Goal: Task Accomplishment & Management: Manage account settings

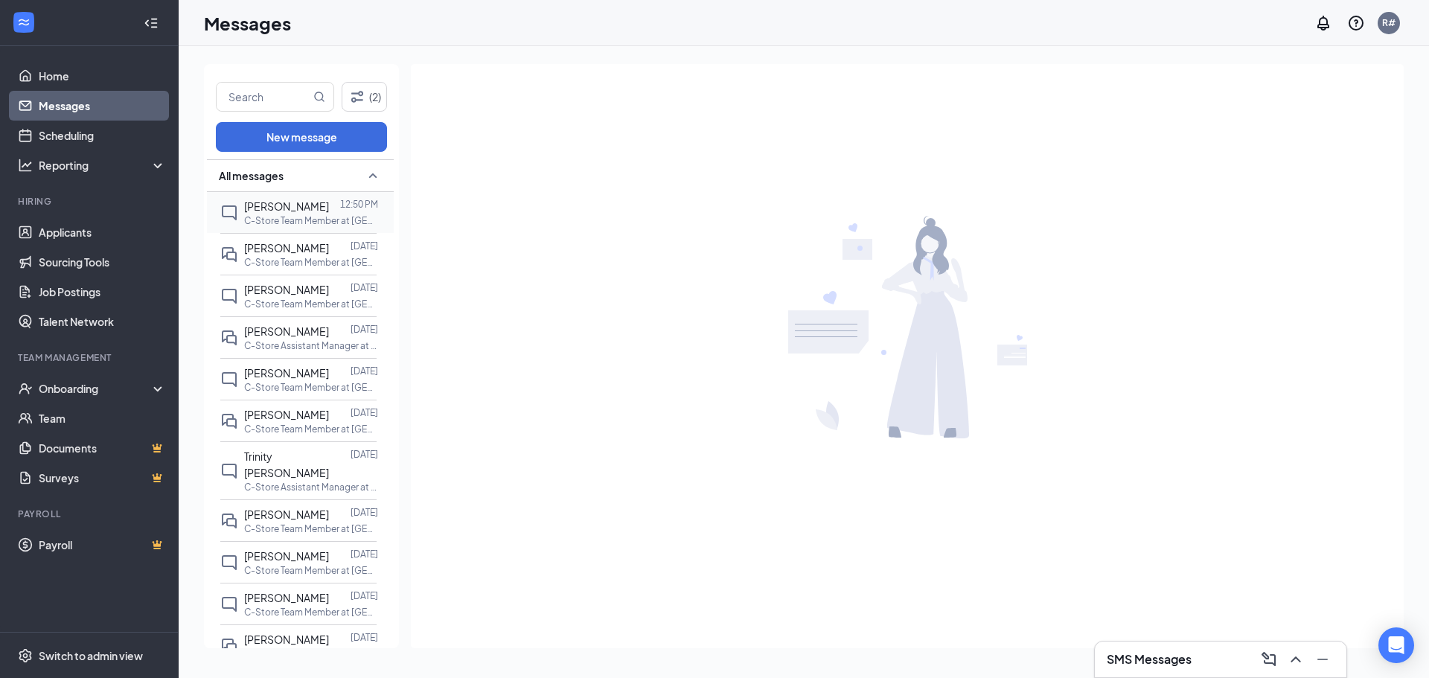
click at [267, 217] on p "C-Store Team Member at [GEOGRAPHIC_DATA] - Refuel 1308" at bounding box center [311, 220] width 134 height 13
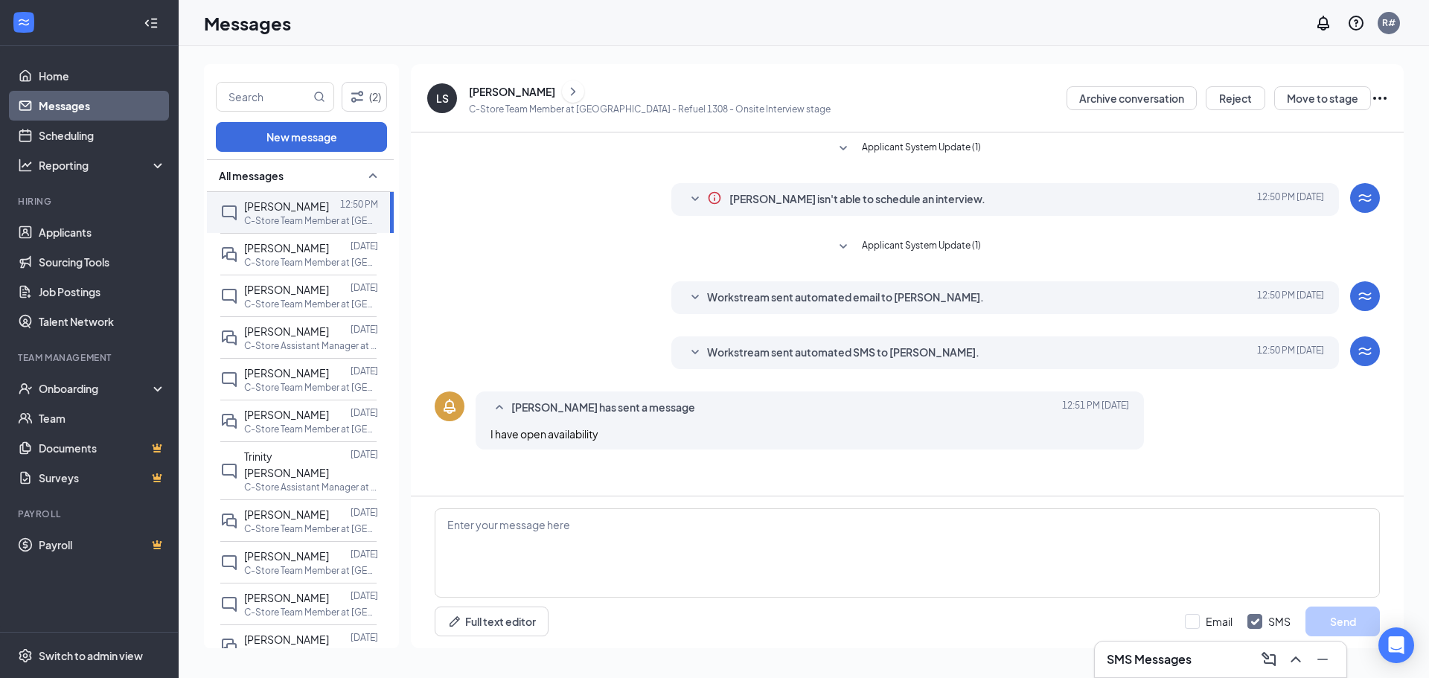
click at [695, 197] on icon "SmallChevronDown" at bounding box center [695, 200] width 18 height 18
click at [845, 246] on icon "SmallChevronDown" at bounding box center [843, 246] width 7 height 4
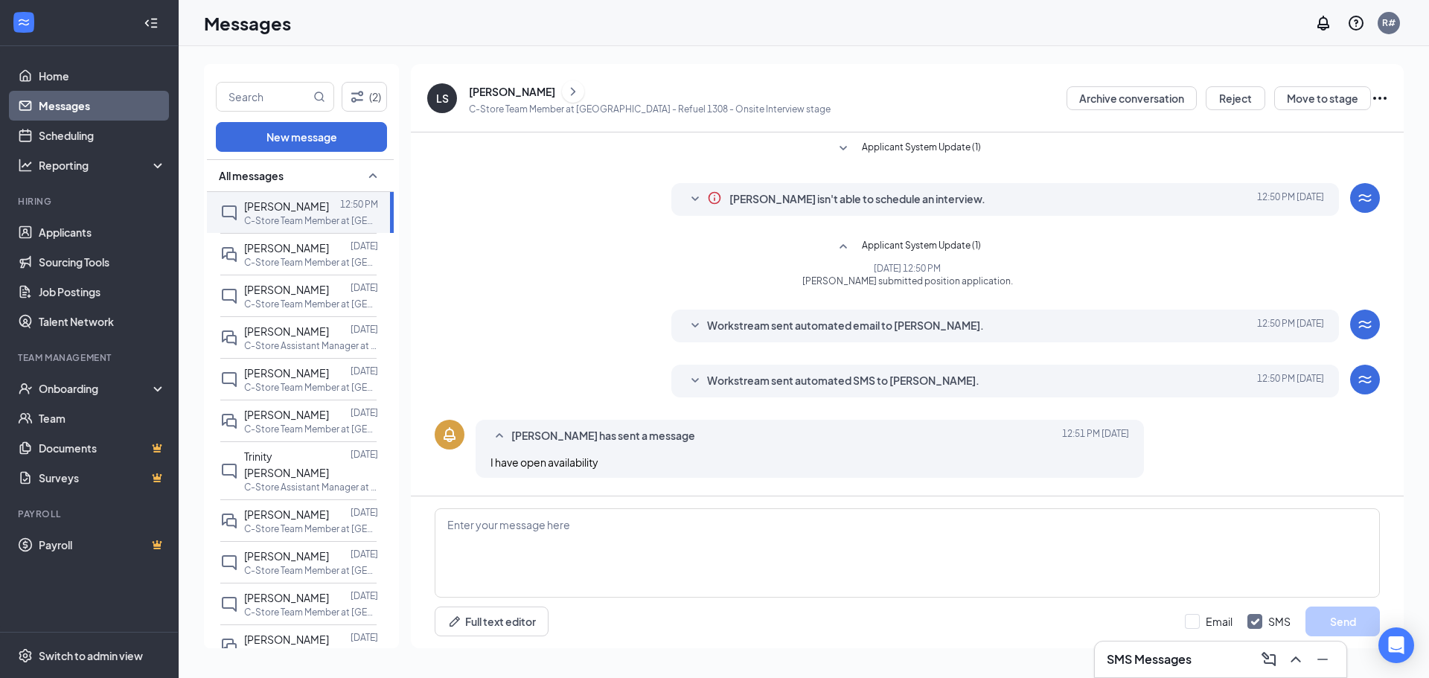
click at [860, 278] on span "[PERSON_NAME] submitted position application." at bounding box center [907, 281] width 567 height 13
click at [701, 327] on icon "SmallChevronDown" at bounding box center [695, 326] width 18 height 18
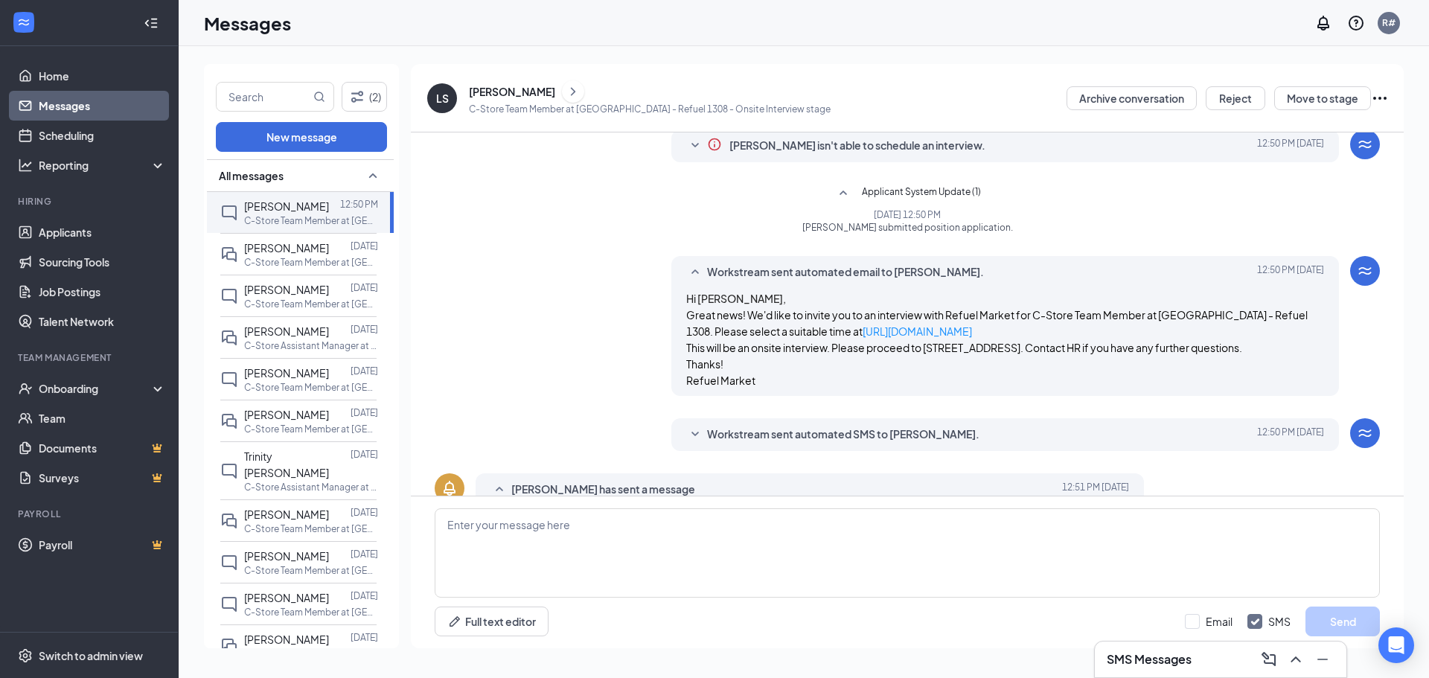
scroll to position [121, 0]
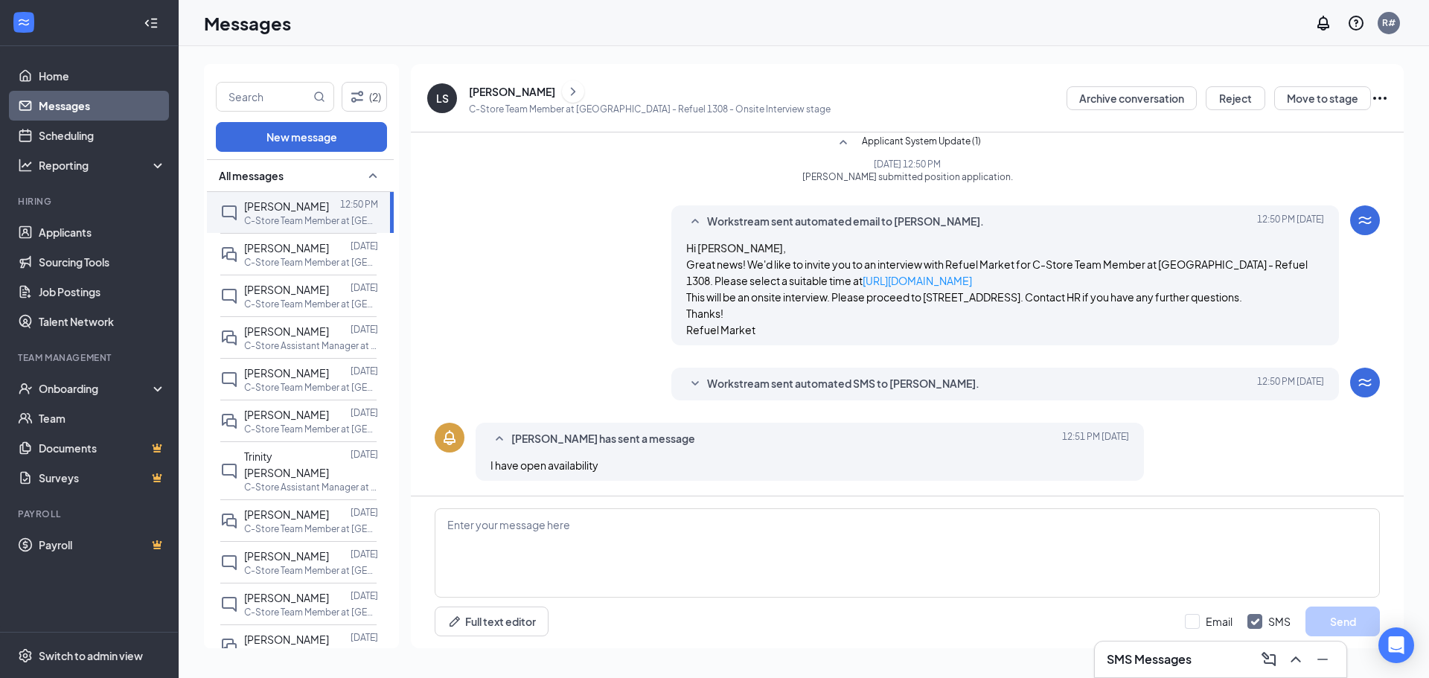
click at [496, 441] on icon "SmallChevronUp" at bounding box center [500, 439] width 18 height 18
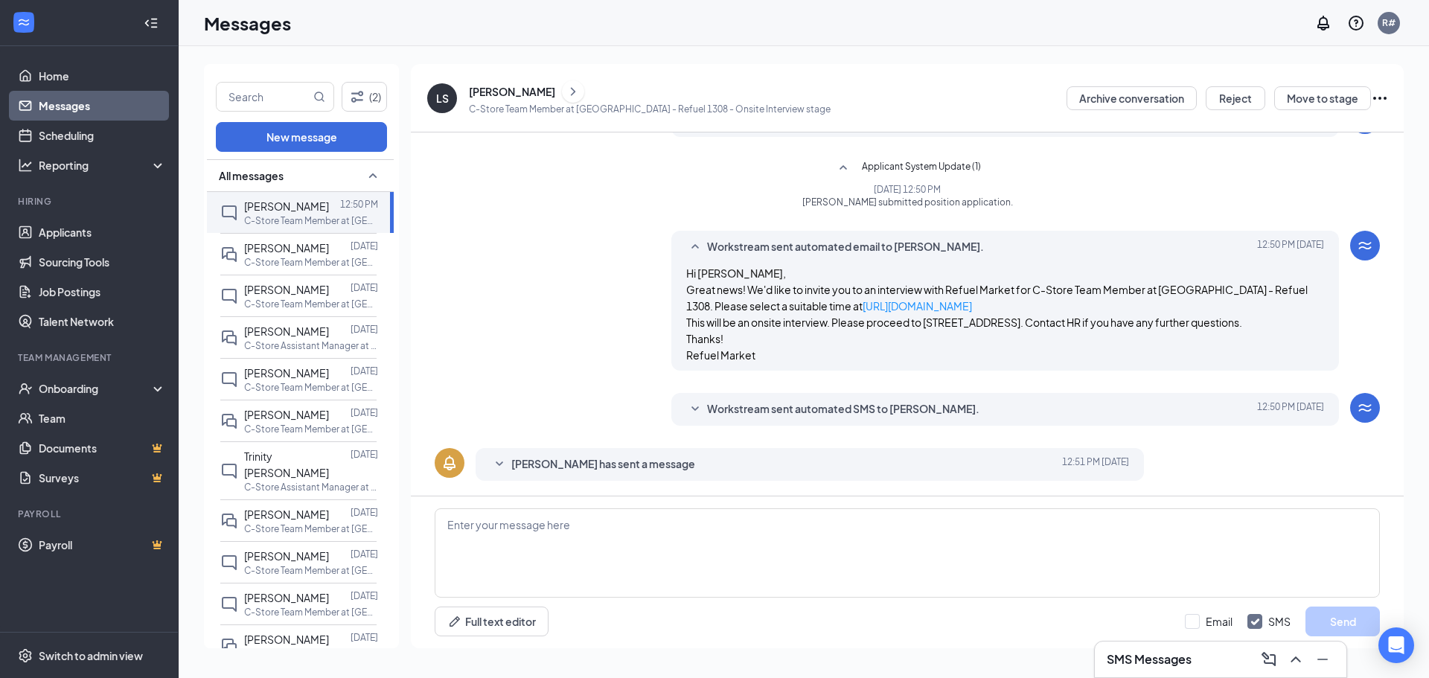
click at [494, 462] on icon "SmallChevronDown" at bounding box center [500, 465] width 18 height 18
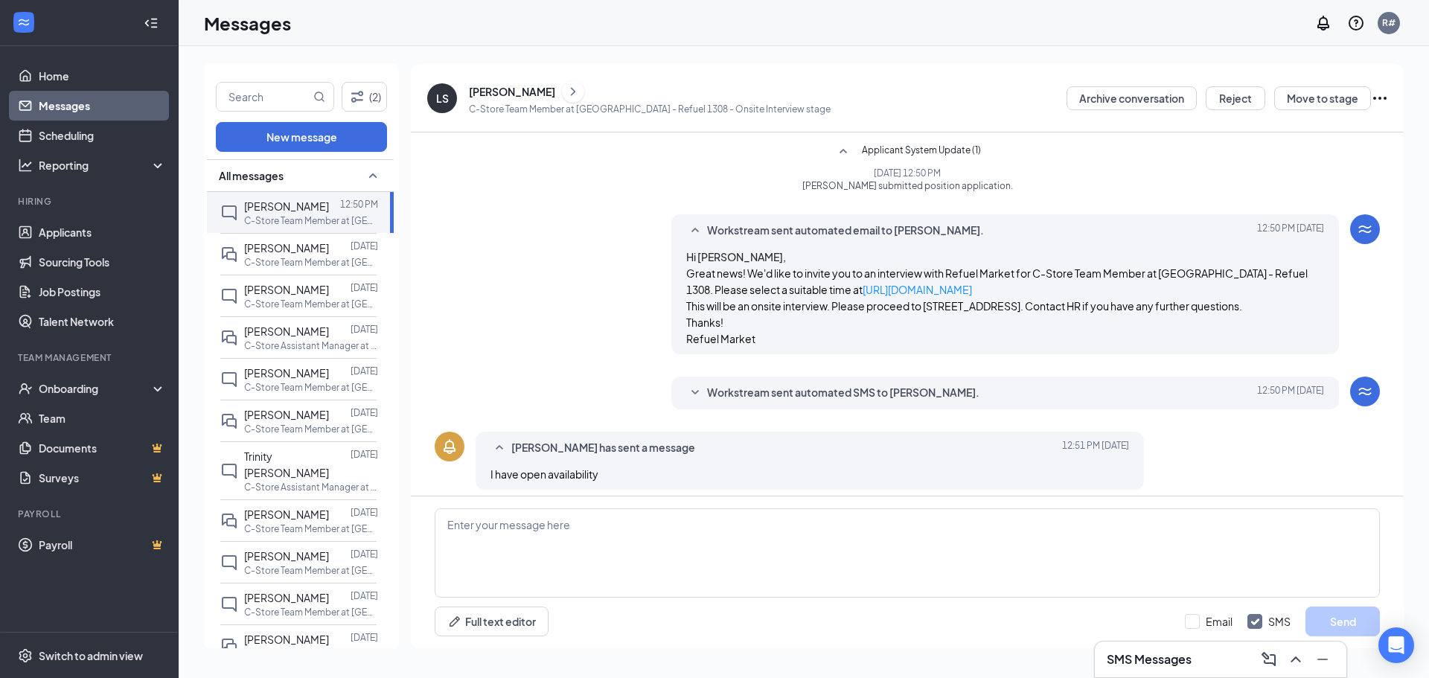
scroll to position [121, 0]
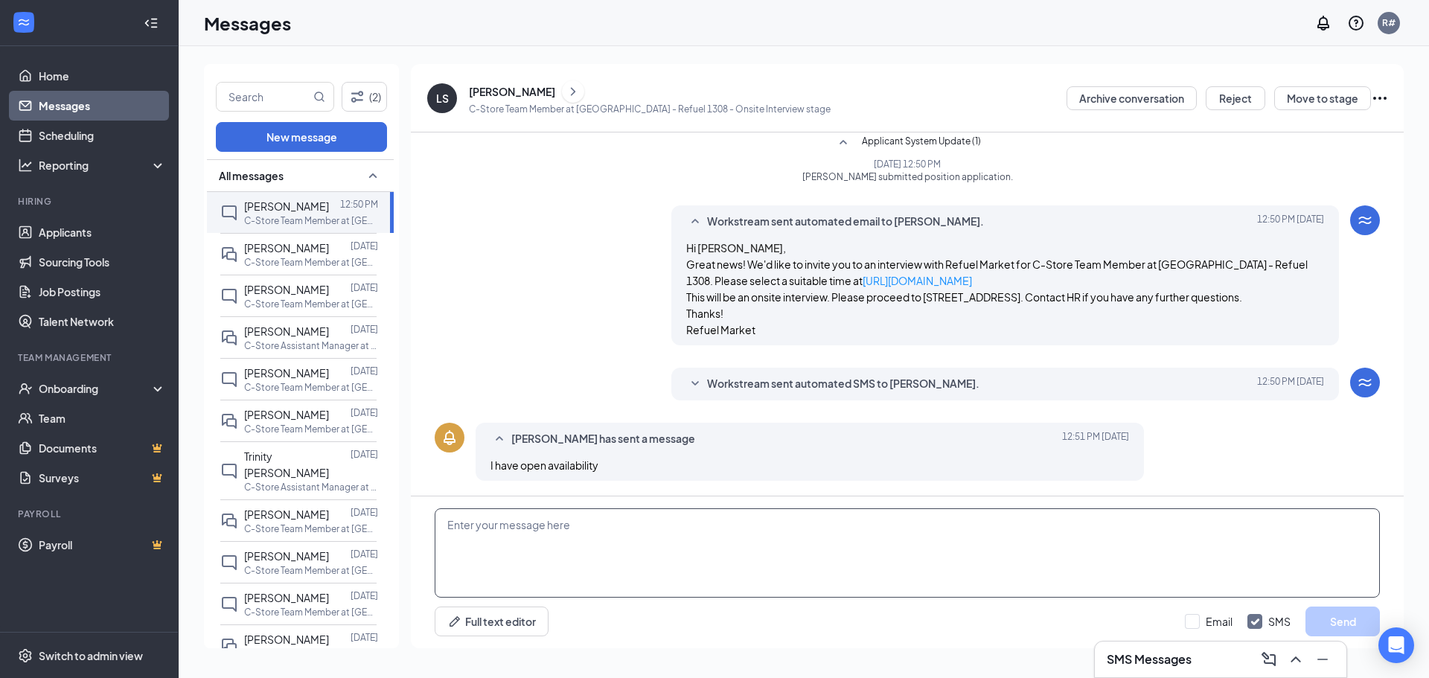
click at [632, 520] on textarea at bounding box center [908, 552] width 946 height 89
type textarea "Awesome! Are avaliable for an interview tommorrow at 1pm?"
click at [1345, 619] on button "Send" at bounding box center [1343, 622] width 74 height 30
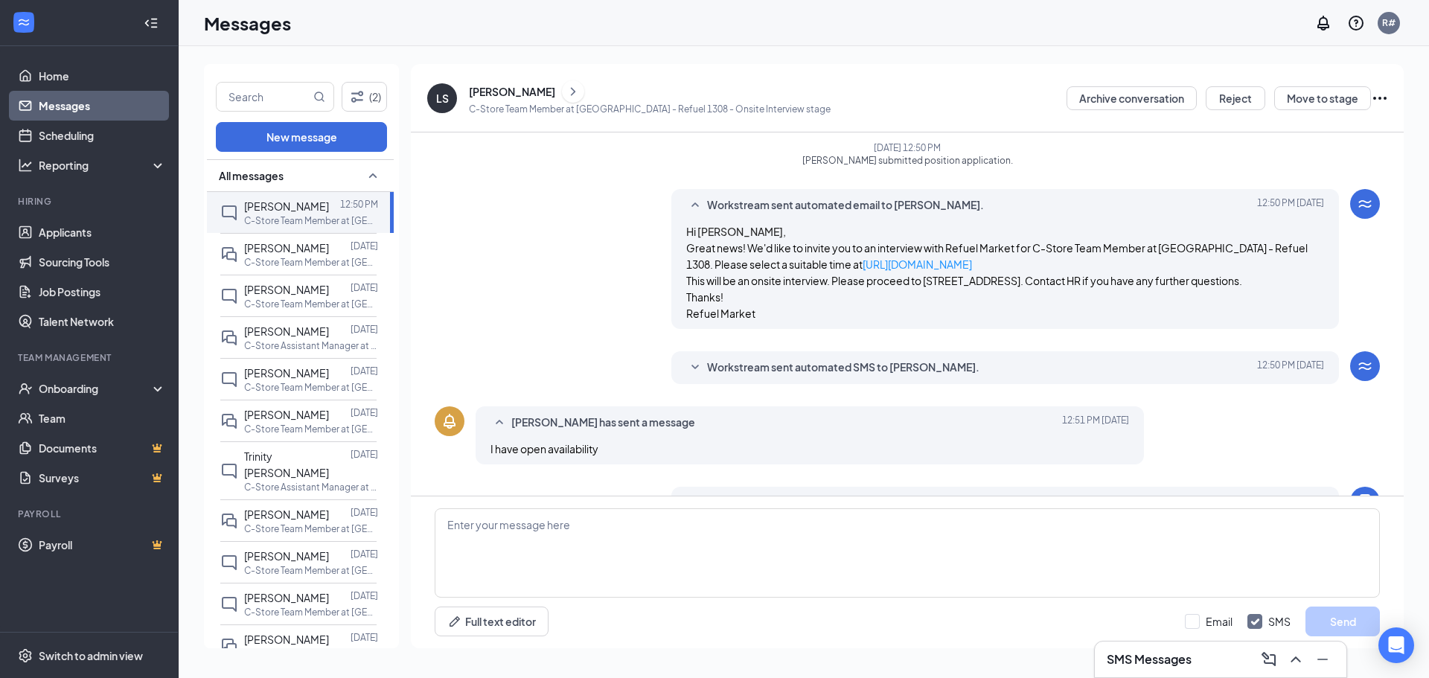
scroll to position [201, 0]
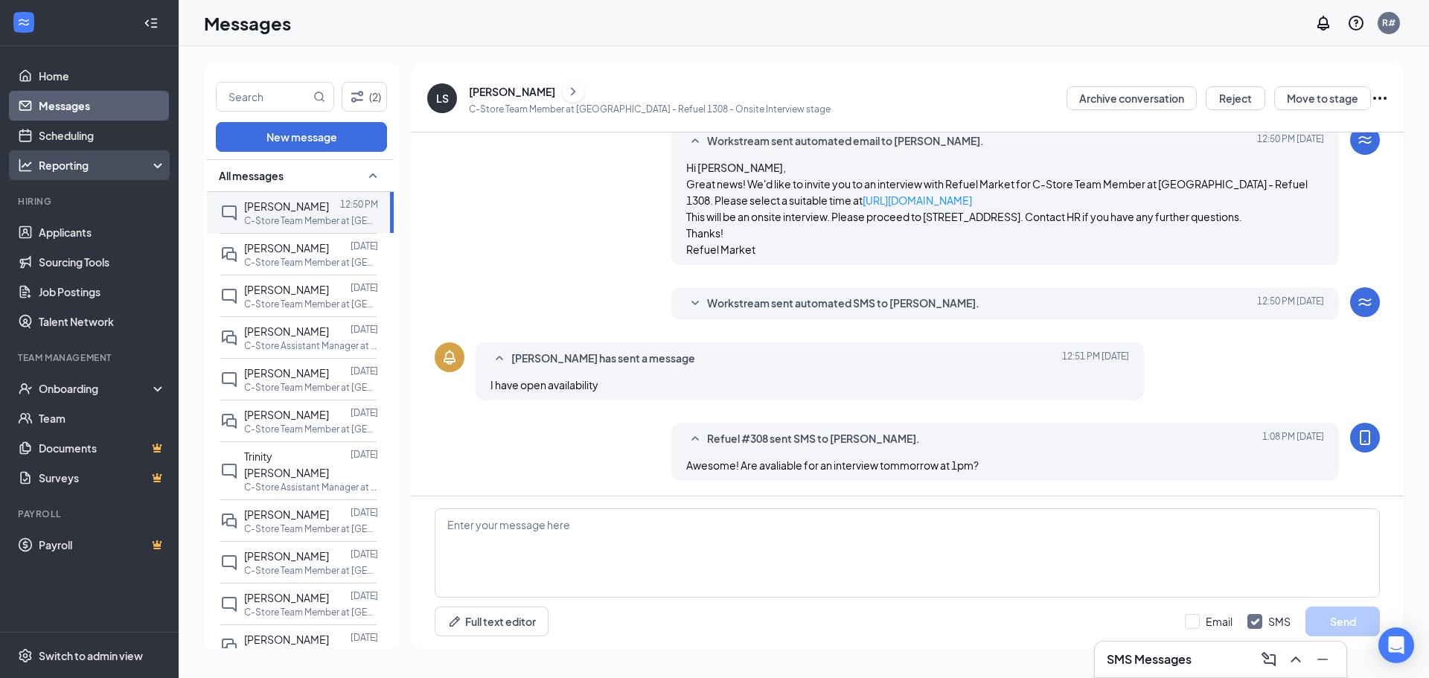
click at [147, 166] on div "Reporting" at bounding box center [103, 165] width 128 height 15
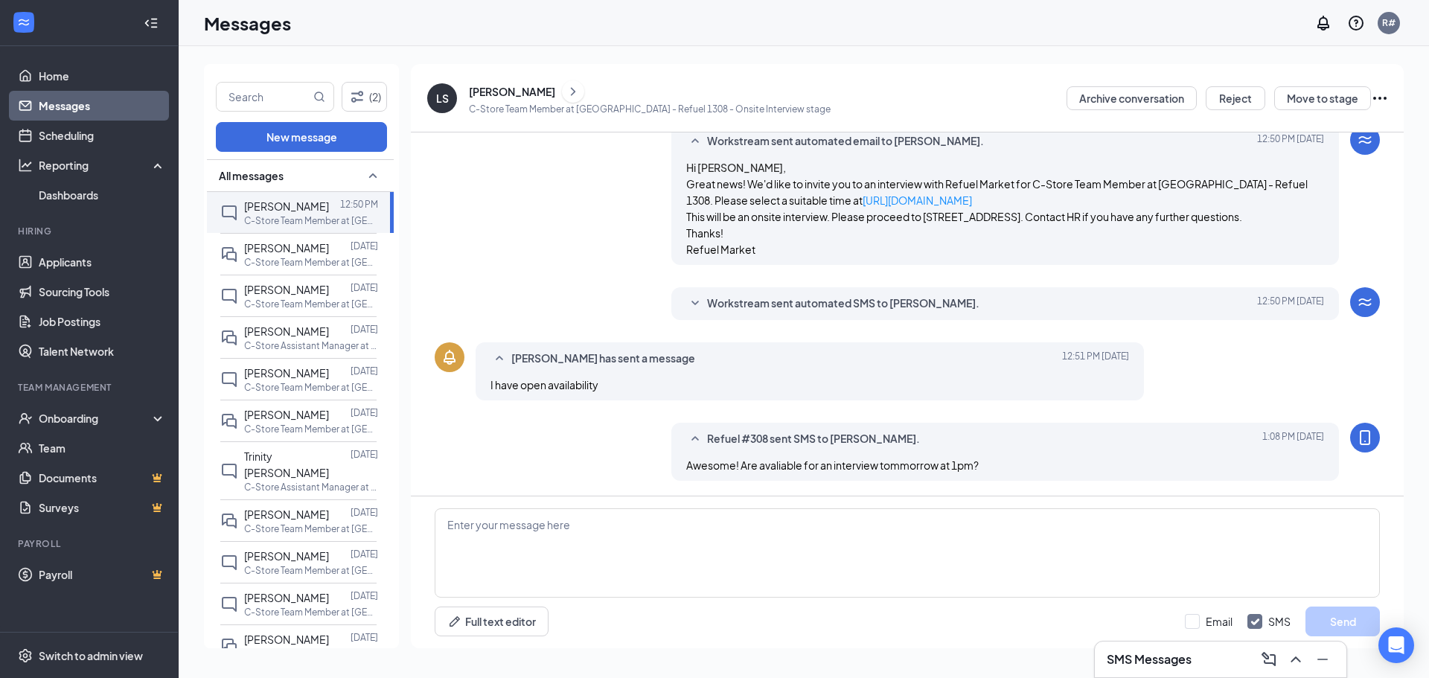
click at [471, 23] on div "Messages R#" at bounding box center [804, 23] width 1251 height 46
click at [93, 570] on link "Payroll" at bounding box center [102, 575] width 127 height 30
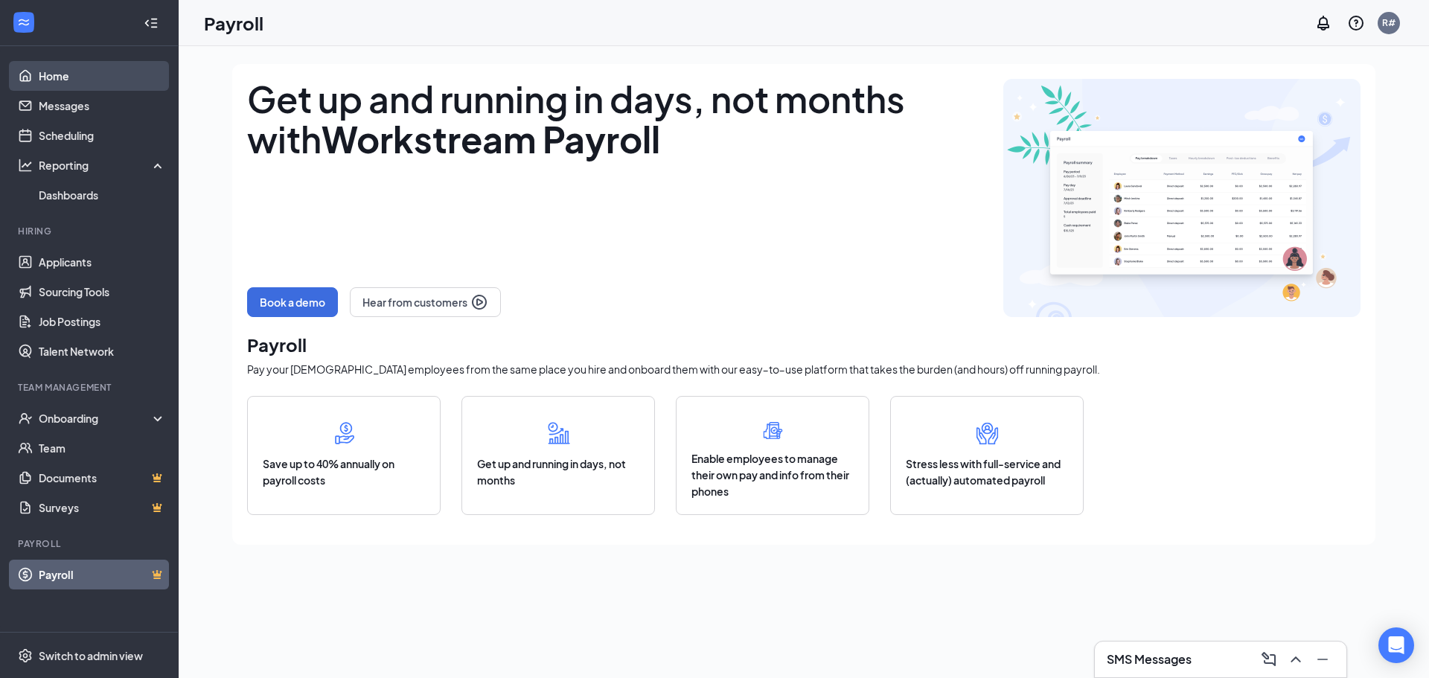
click at [113, 81] on link "Home" at bounding box center [102, 76] width 127 height 30
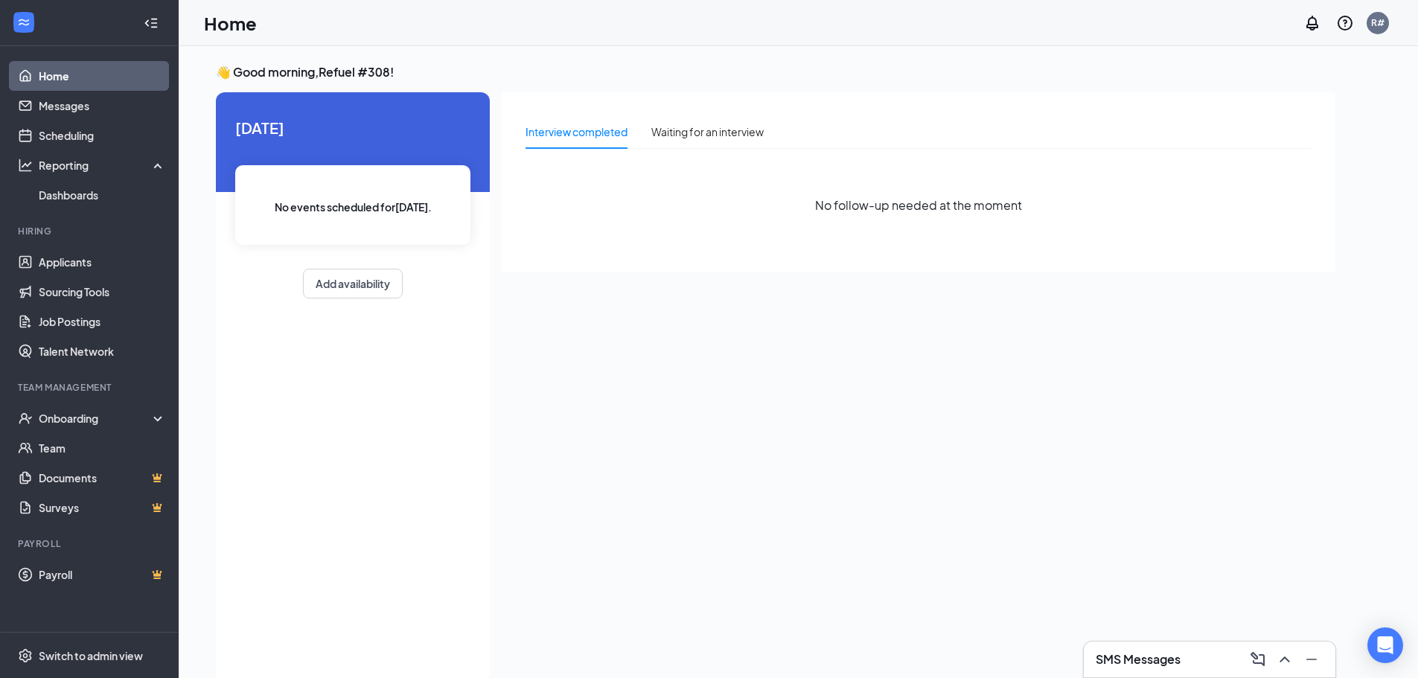
click at [570, 138] on div "Interview completed" at bounding box center [577, 132] width 102 height 16
click at [707, 136] on div "Waiting for an interview" at bounding box center [707, 132] width 112 height 16
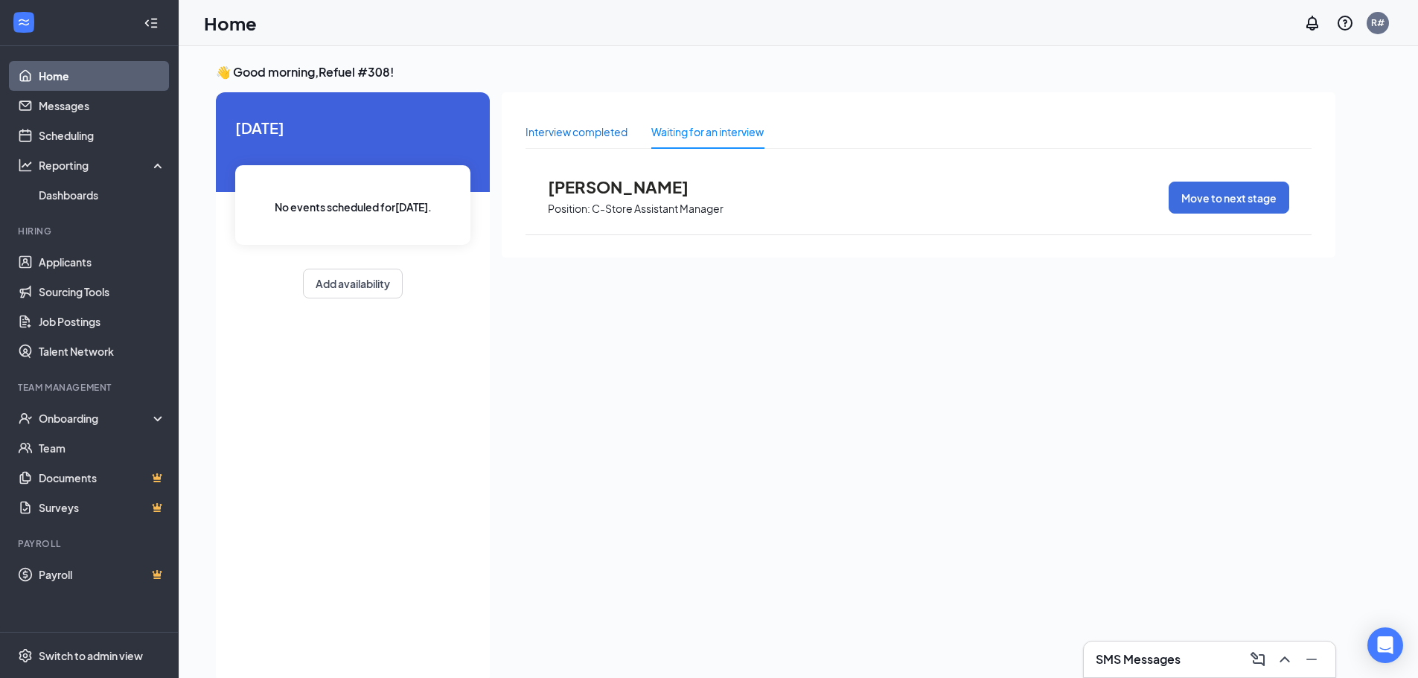
click at [574, 130] on div "Interview completed" at bounding box center [577, 132] width 102 height 16
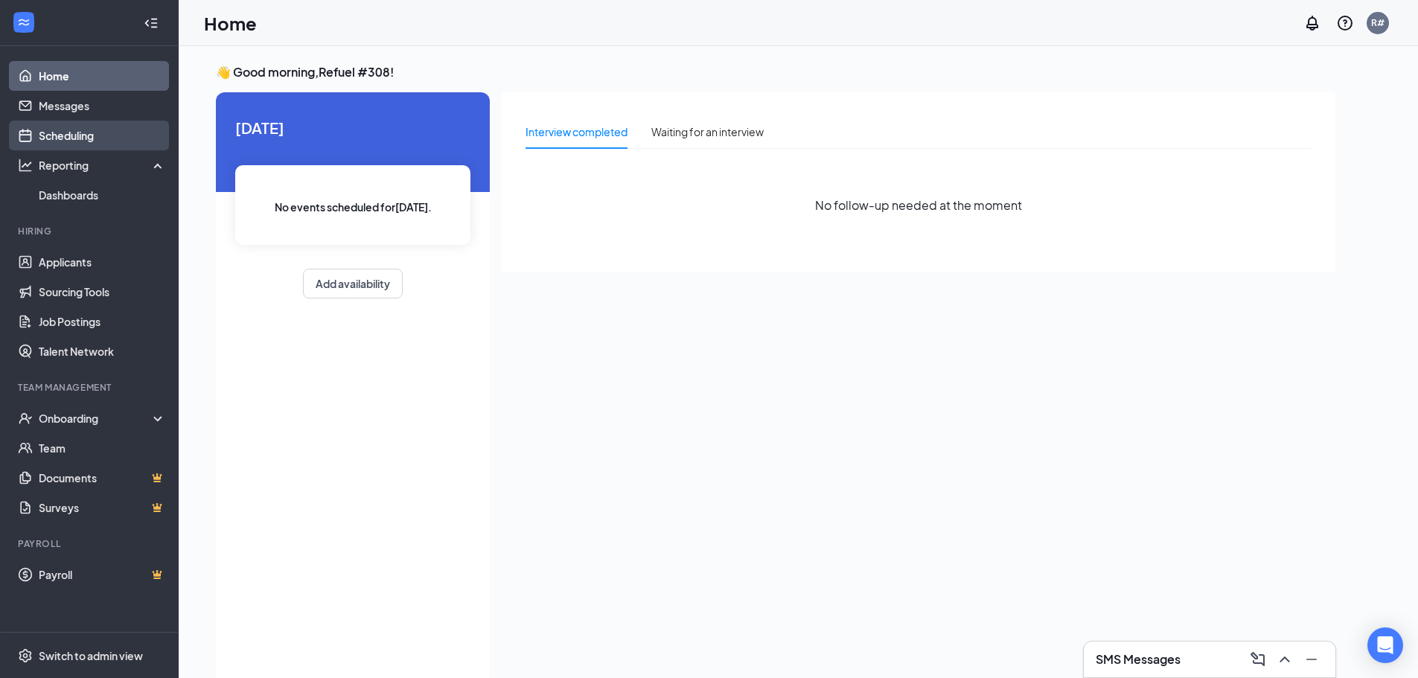
click at [95, 135] on link "Scheduling" at bounding box center [102, 136] width 127 height 30
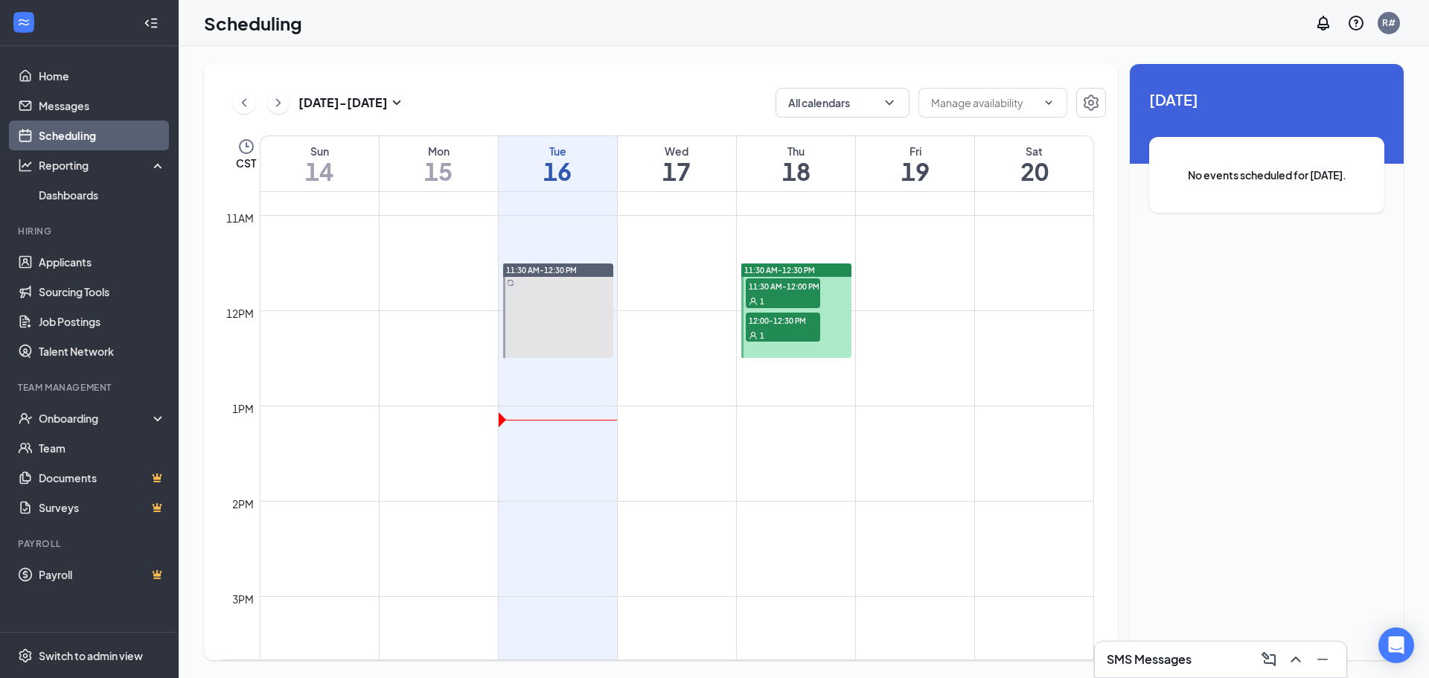
scroll to position [881, 0]
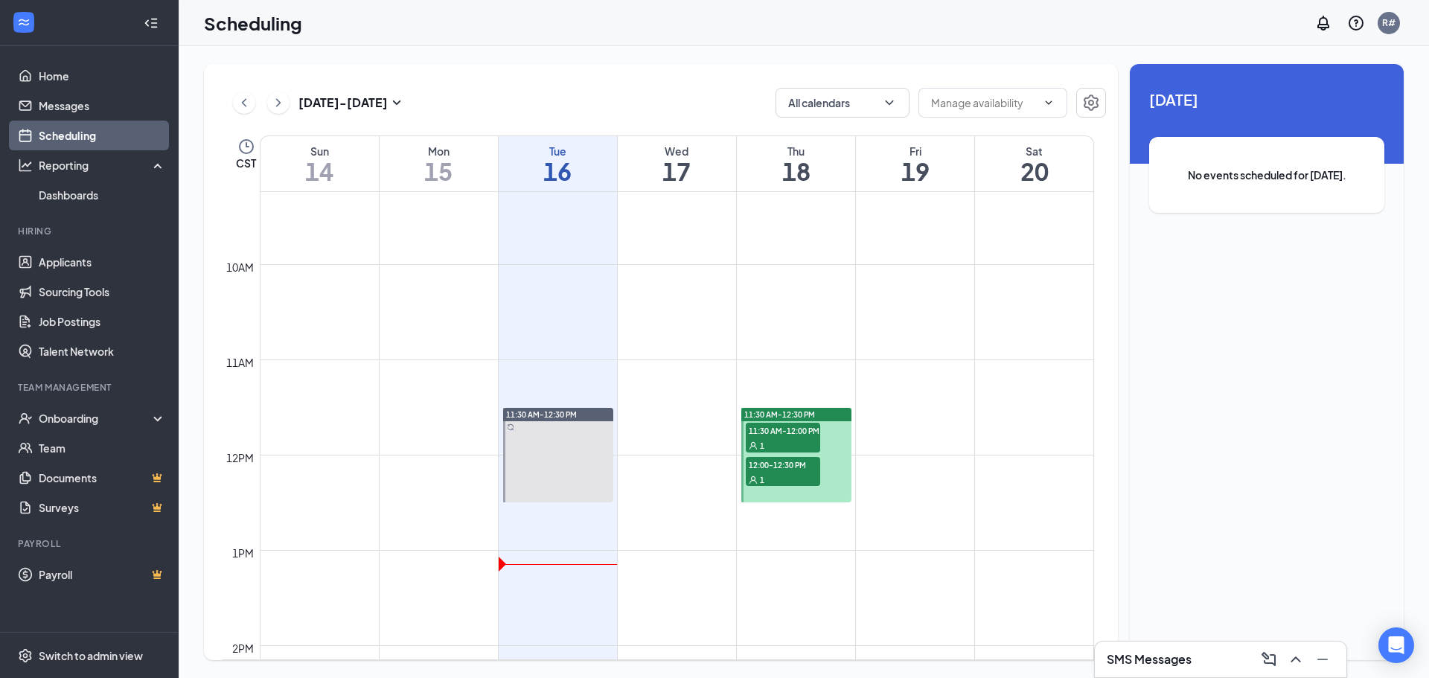
click at [545, 416] on span "11:30 AM-12:30 PM" at bounding box center [541, 414] width 71 height 10
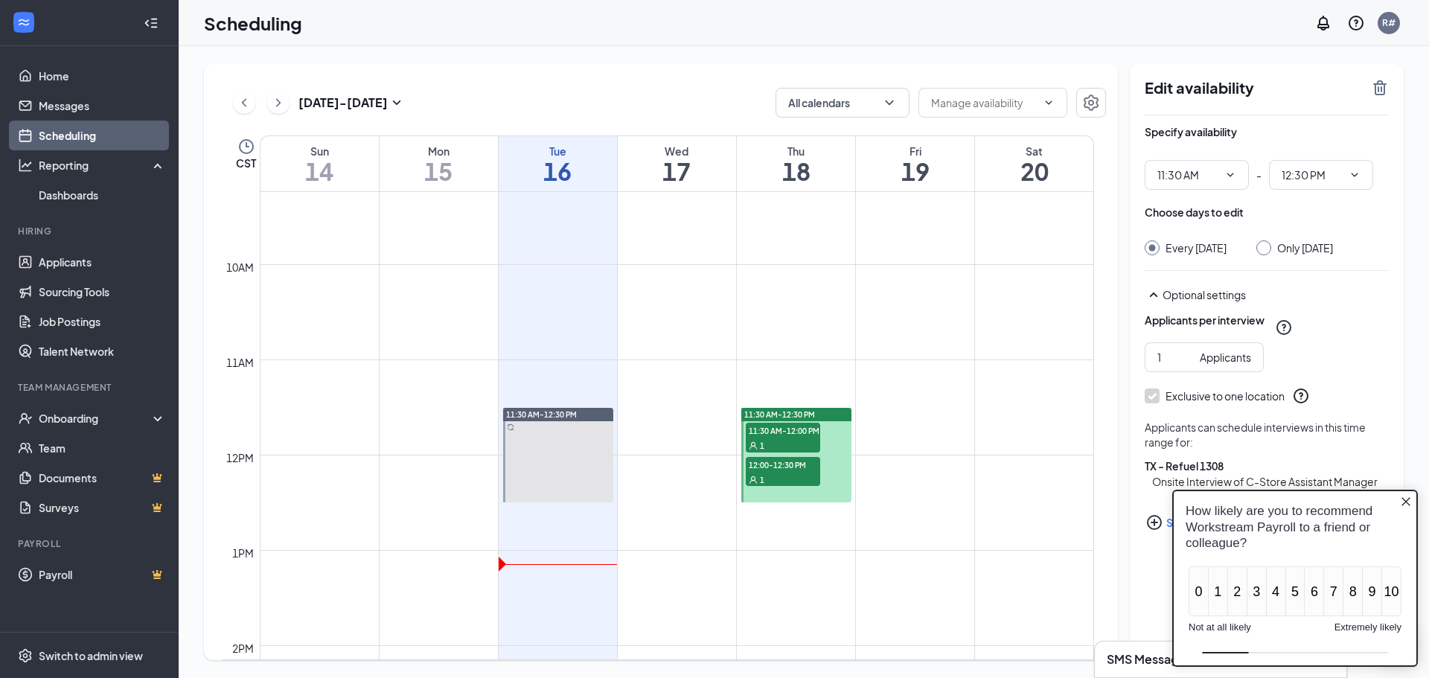
click at [672, 496] on td at bounding box center [677, 491] width 835 height 24
click at [664, 489] on td at bounding box center [677, 491] width 835 height 24
click at [995, 103] on input "text" at bounding box center [984, 103] width 106 height 16
click at [884, 103] on icon "ChevronDown" at bounding box center [889, 102] width 15 height 15
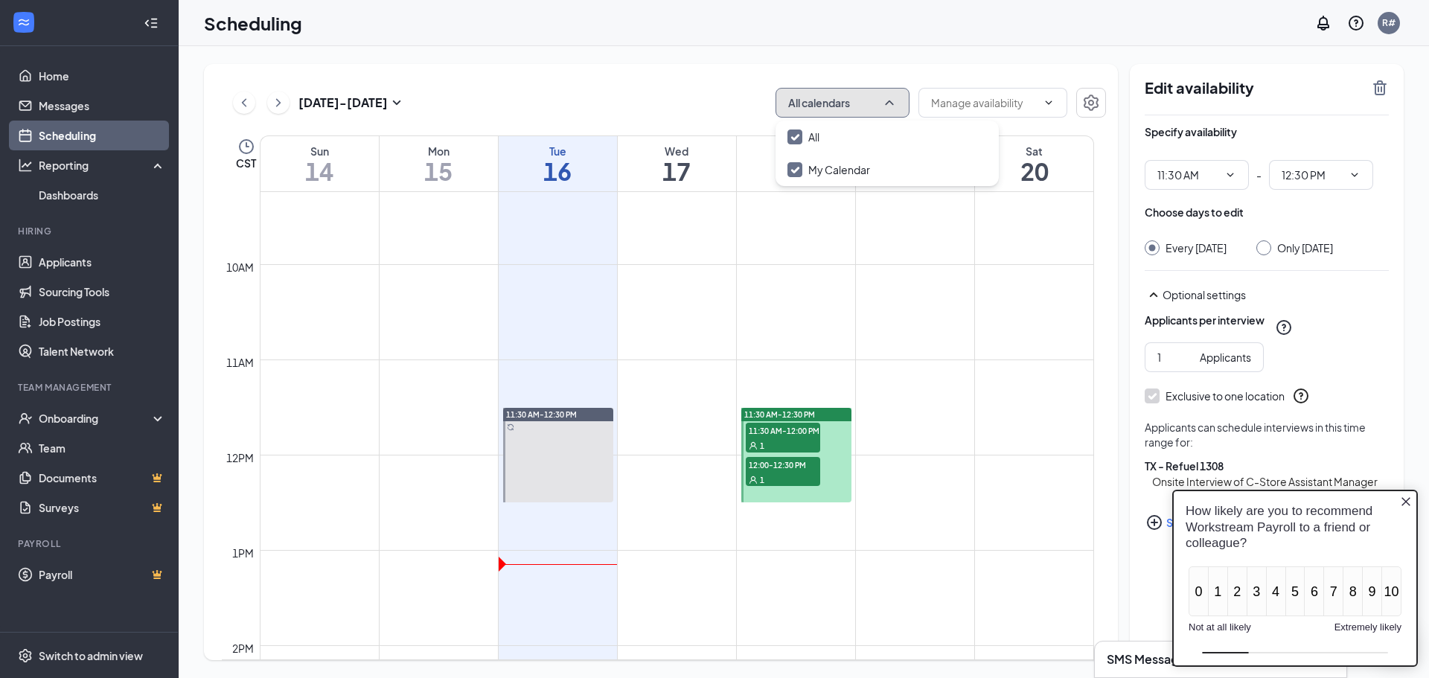
click at [884, 103] on icon "ChevronUp" at bounding box center [889, 102] width 15 height 15
click at [653, 514] on td at bounding box center [677, 515] width 835 height 24
click at [1403, 501] on icon "Close button" at bounding box center [1406, 502] width 12 height 12
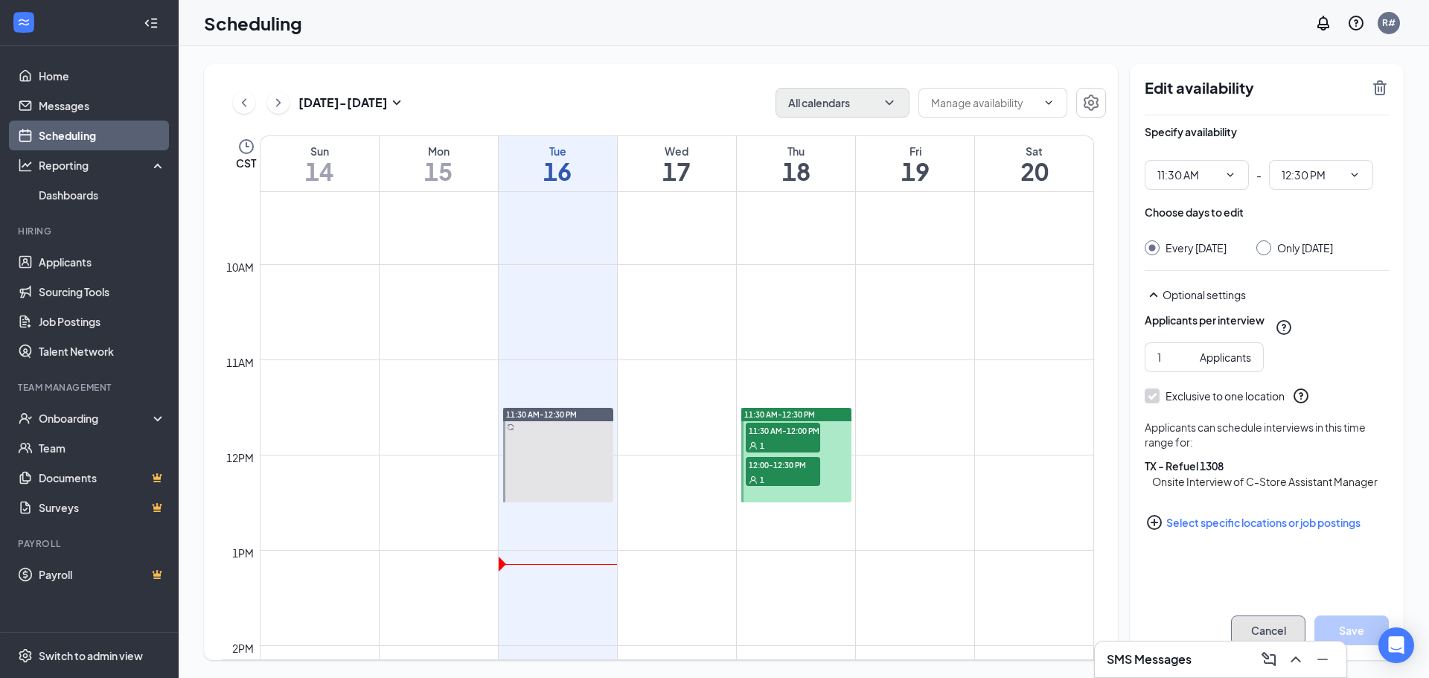
click at [1258, 626] on button "Cancel" at bounding box center [1268, 631] width 74 height 30
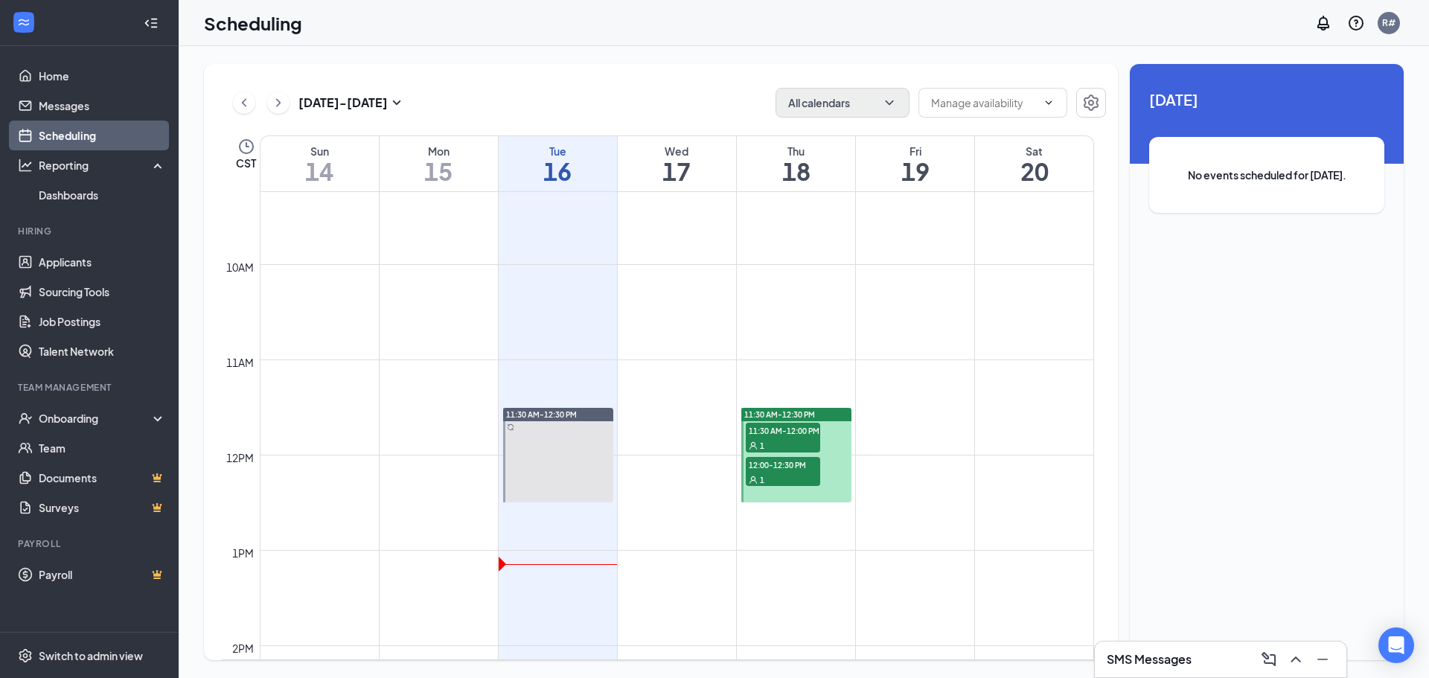
click at [682, 503] on td at bounding box center [677, 515] width 835 height 24
click at [656, 560] on td at bounding box center [677, 562] width 835 height 24
click at [656, 561] on td at bounding box center [677, 562] width 835 height 24
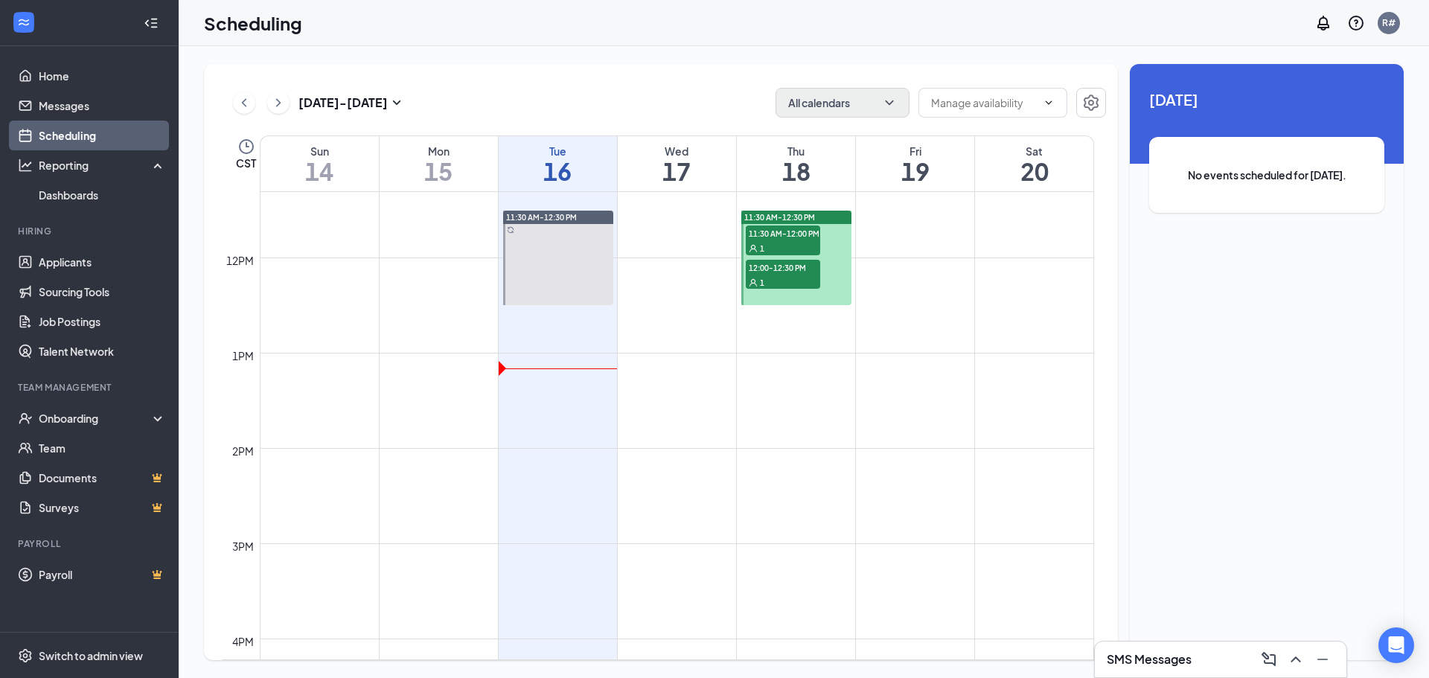
scroll to position [1104, 0]
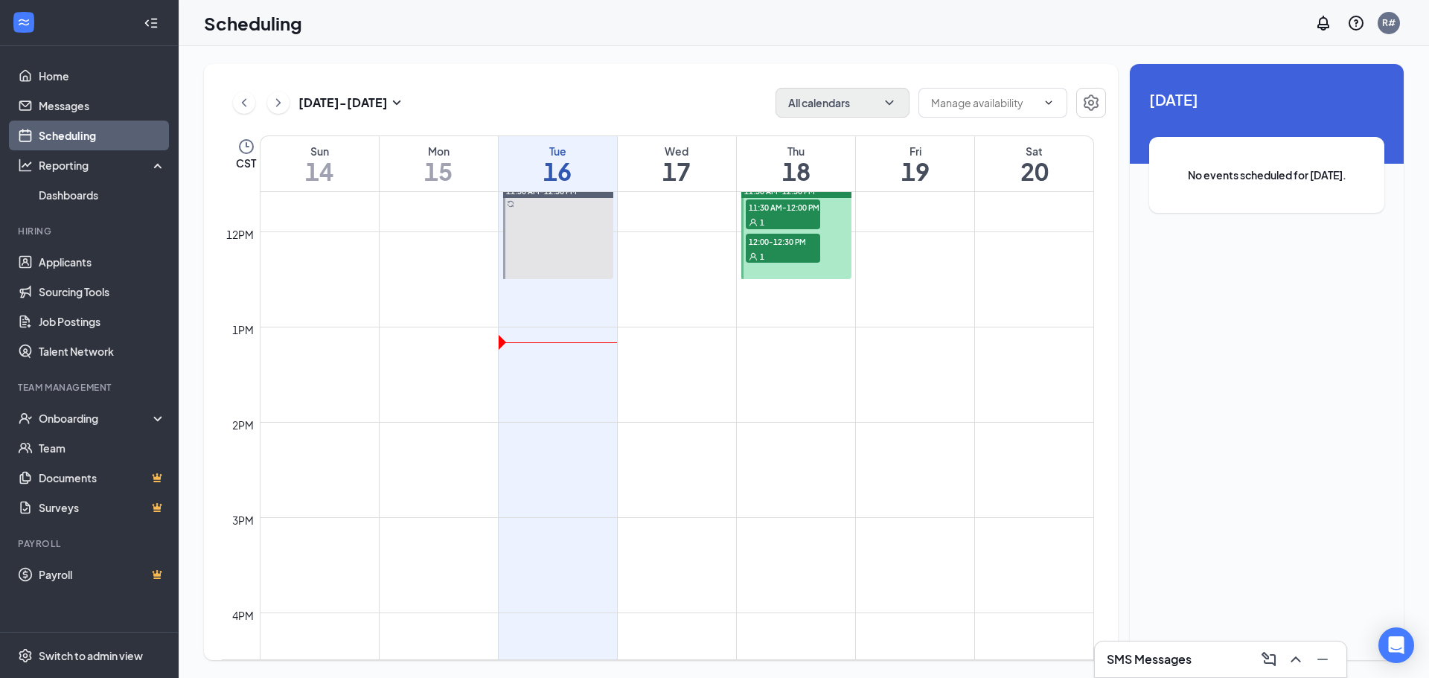
click at [663, 390] on td at bounding box center [677, 386] width 835 height 24
drag, startPoint x: 671, startPoint y: 372, endPoint x: 675, endPoint y: 383, distance: 11.8
click at [676, 379] on td at bounding box center [677, 386] width 835 height 24
click at [683, 380] on td at bounding box center [677, 386] width 835 height 24
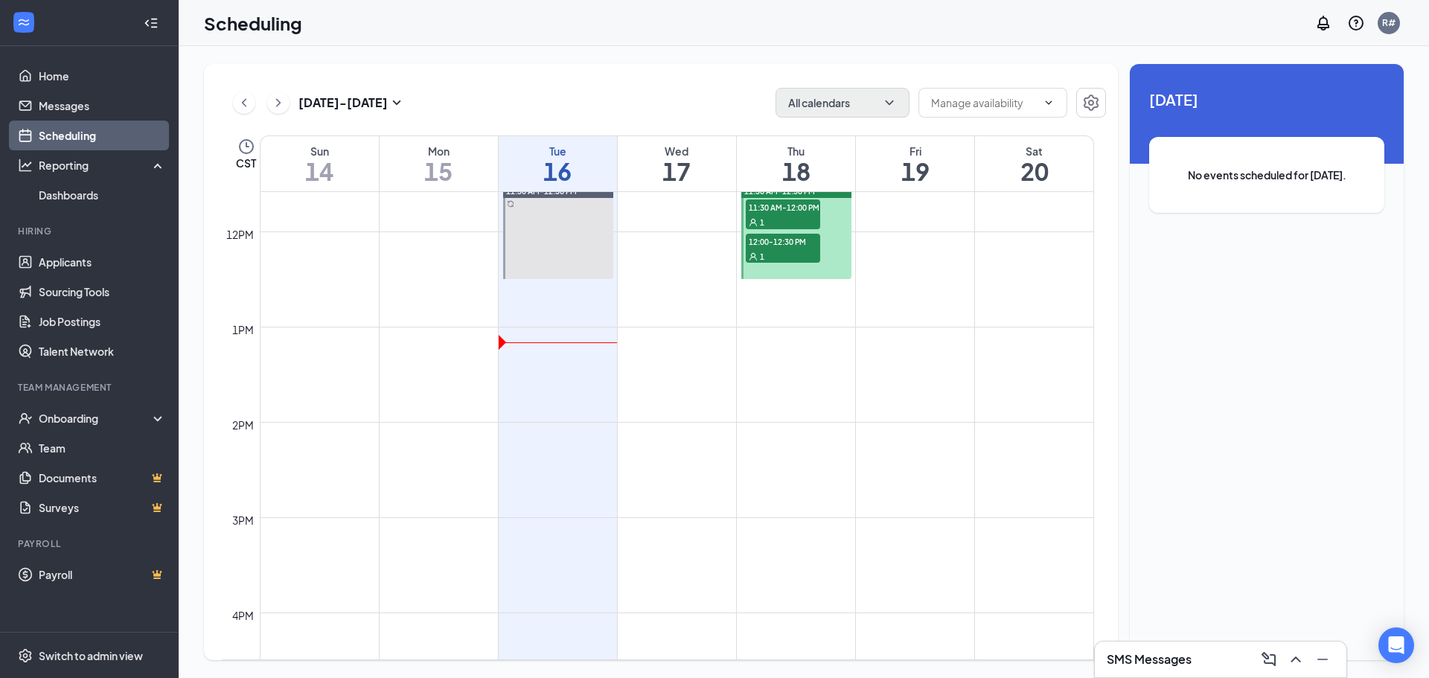
click at [694, 374] on td at bounding box center [677, 363] width 835 height 24
click at [698, 382] on td at bounding box center [677, 386] width 835 height 24
click at [680, 169] on h1 "17" at bounding box center [677, 171] width 118 height 25
click at [598, 173] on h1 "16" at bounding box center [558, 171] width 118 height 25
click at [698, 182] on h1 "17" at bounding box center [677, 171] width 118 height 25
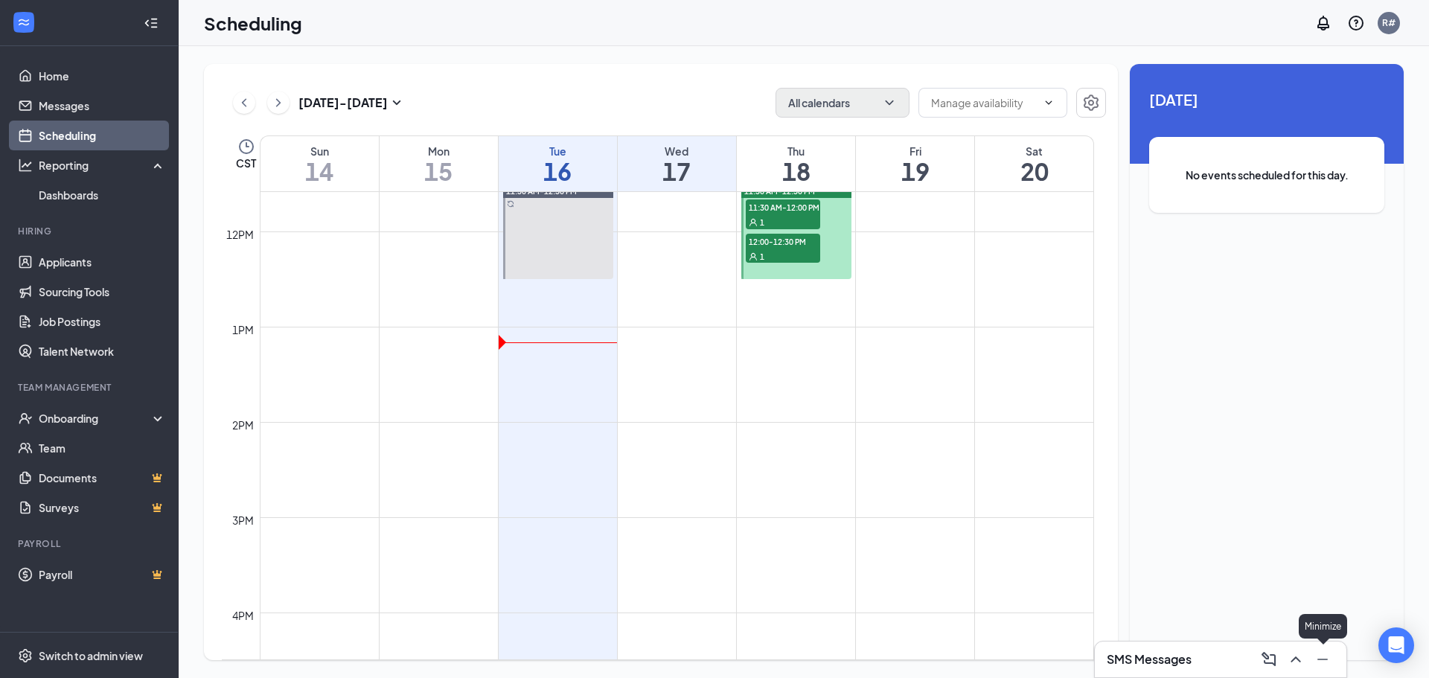
click at [1324, 660] on icon "Minimize" at bounding box center [1323, 660] width 18 height 18
click at [1400, 651] on icon "Open Intercom Messenger" at bounding box center [1396, 645] width 17 height 19
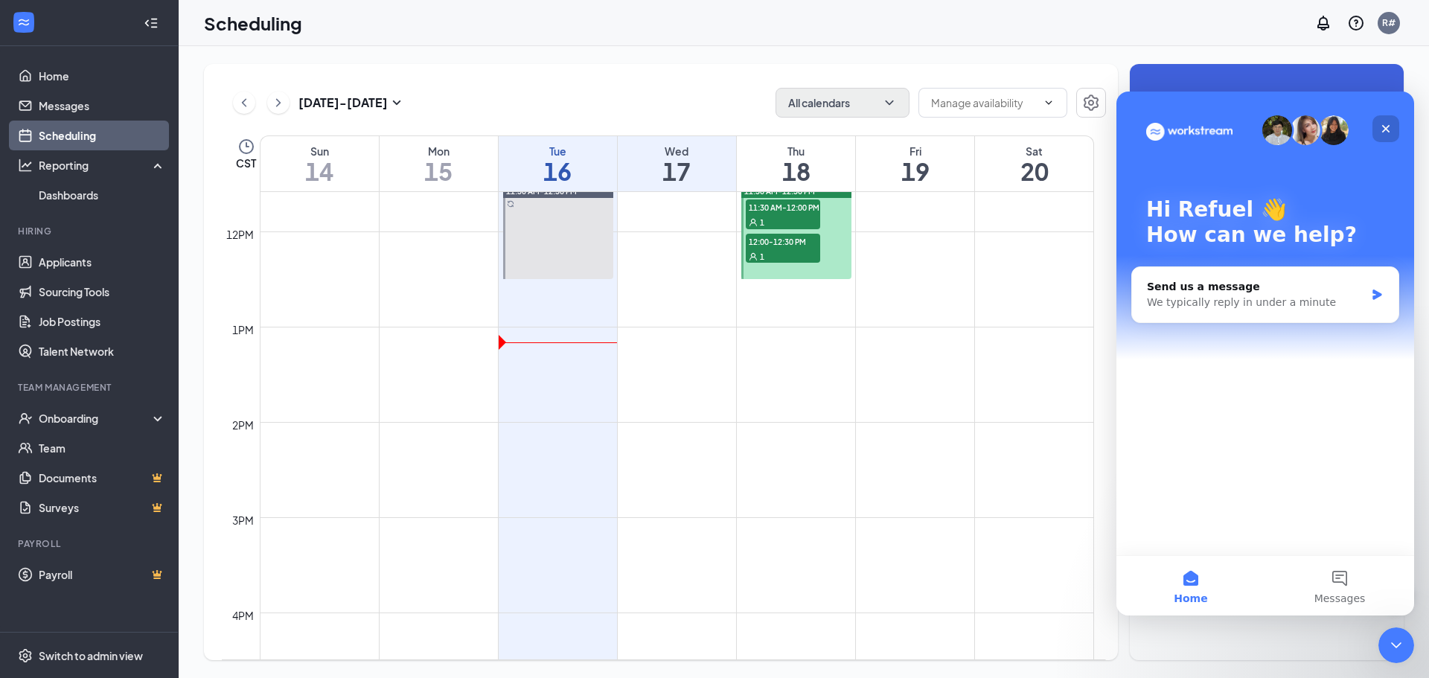
click at [1385, 130] on icon "Close" at bounding box center [1387, 129] width 8 height 8
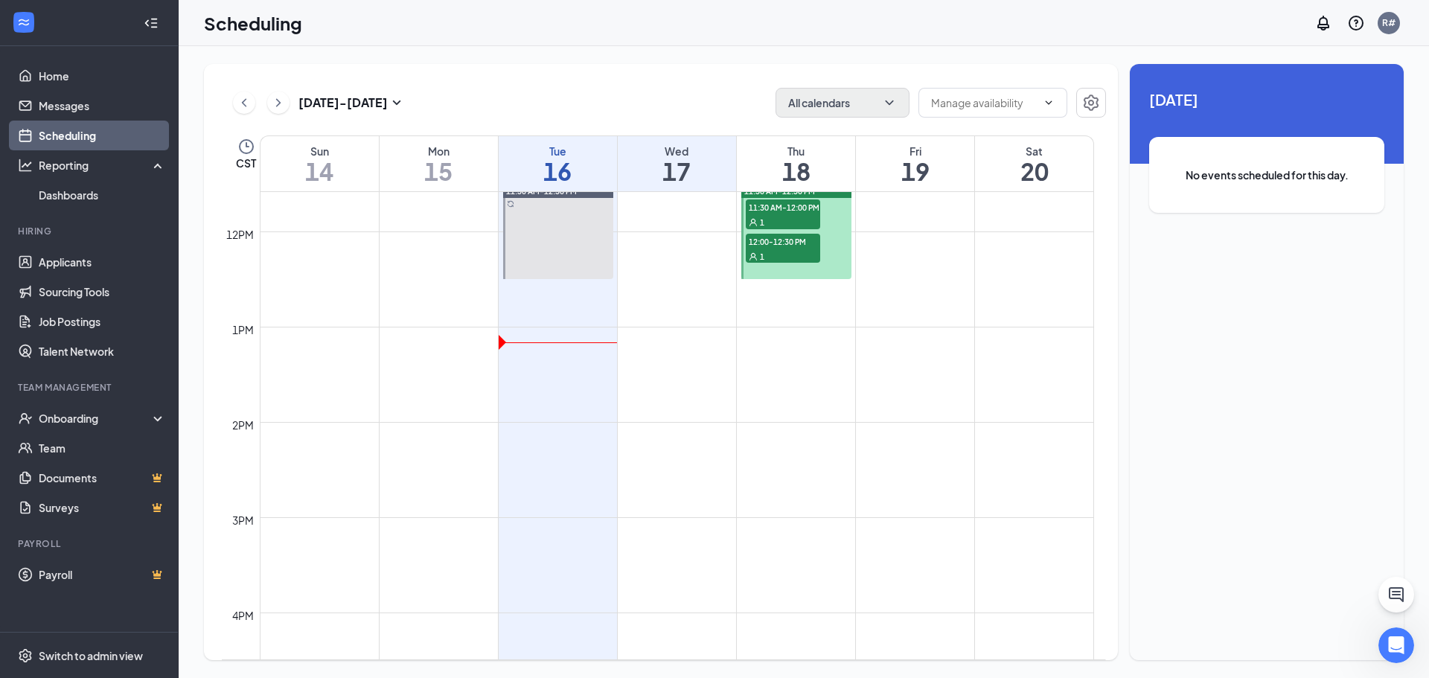
click at [1212, 191] on div "No events scheduled for this day." at bounding box center [1266, 175] width 235 height 76
click at [688, 179] on h1 "17" at bounding box center [677, 171] width 118 height 25
click at [636, 338] on td at bounding box center [677, 339] width 835 height 24
click at [646, 331] on td at bounding box center [677, 339] width 835 height 24
click at [649, 328] on td at bounding box center [677, 339] width 835 height 24
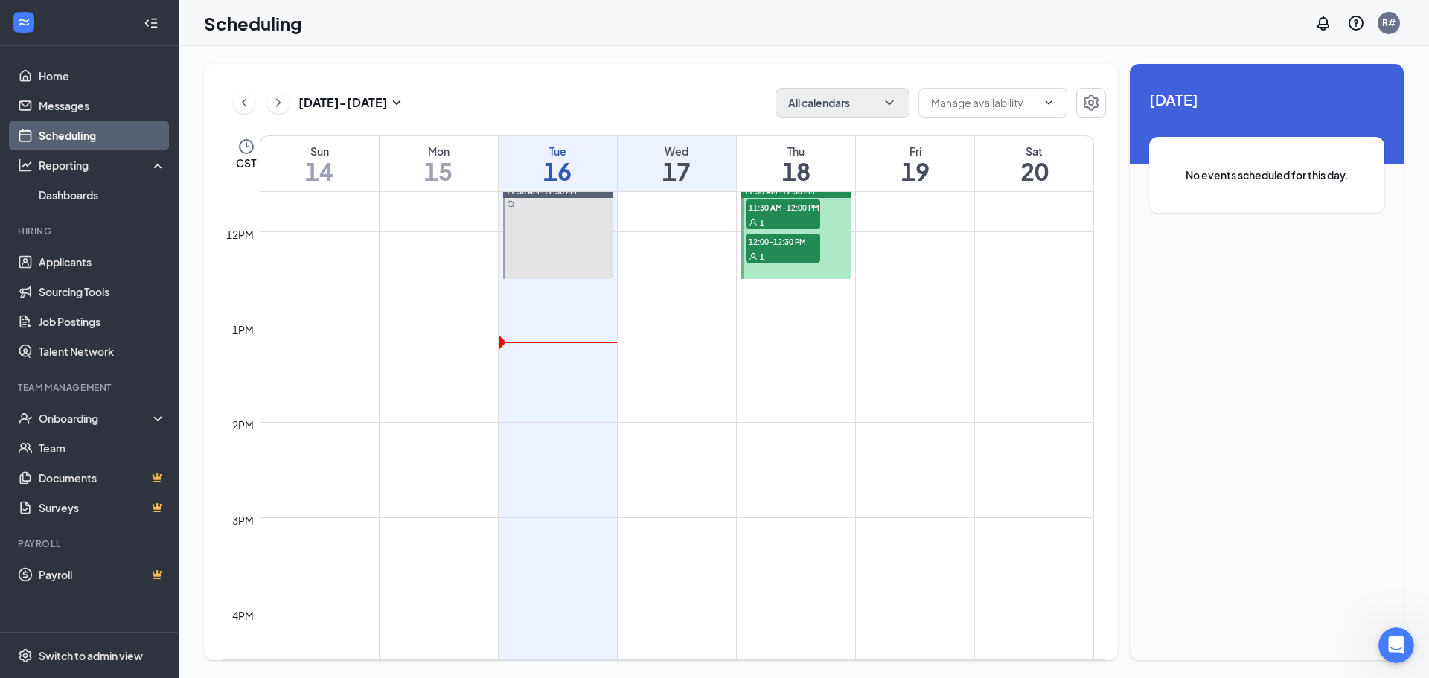
click at [654, 326] on td at bounding box center [677, 315] width 835 height 24
click at [497, 342] on td at bounding box center [677, 339] width 835 height 24
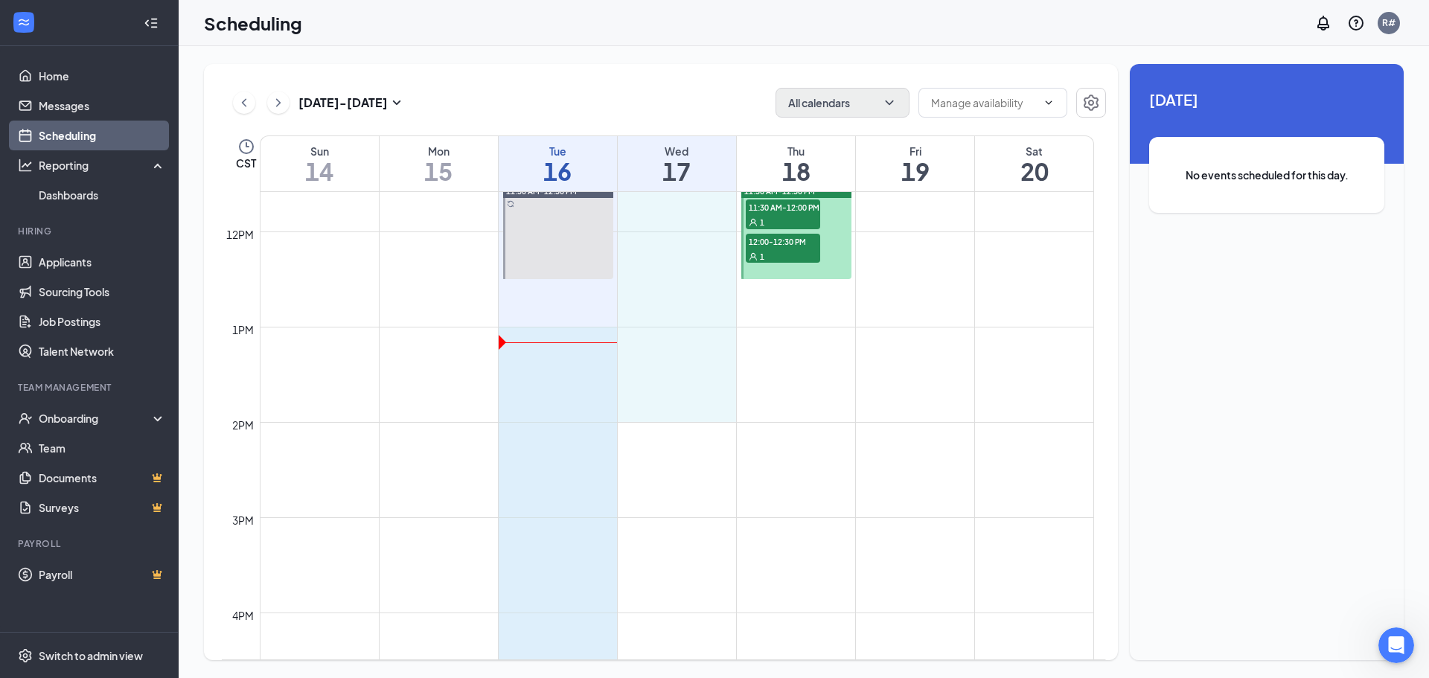
drag, startPoint x: 501, startPoint y: 342, endPoint x: 668, endPoint y: 399, distance: 176.1
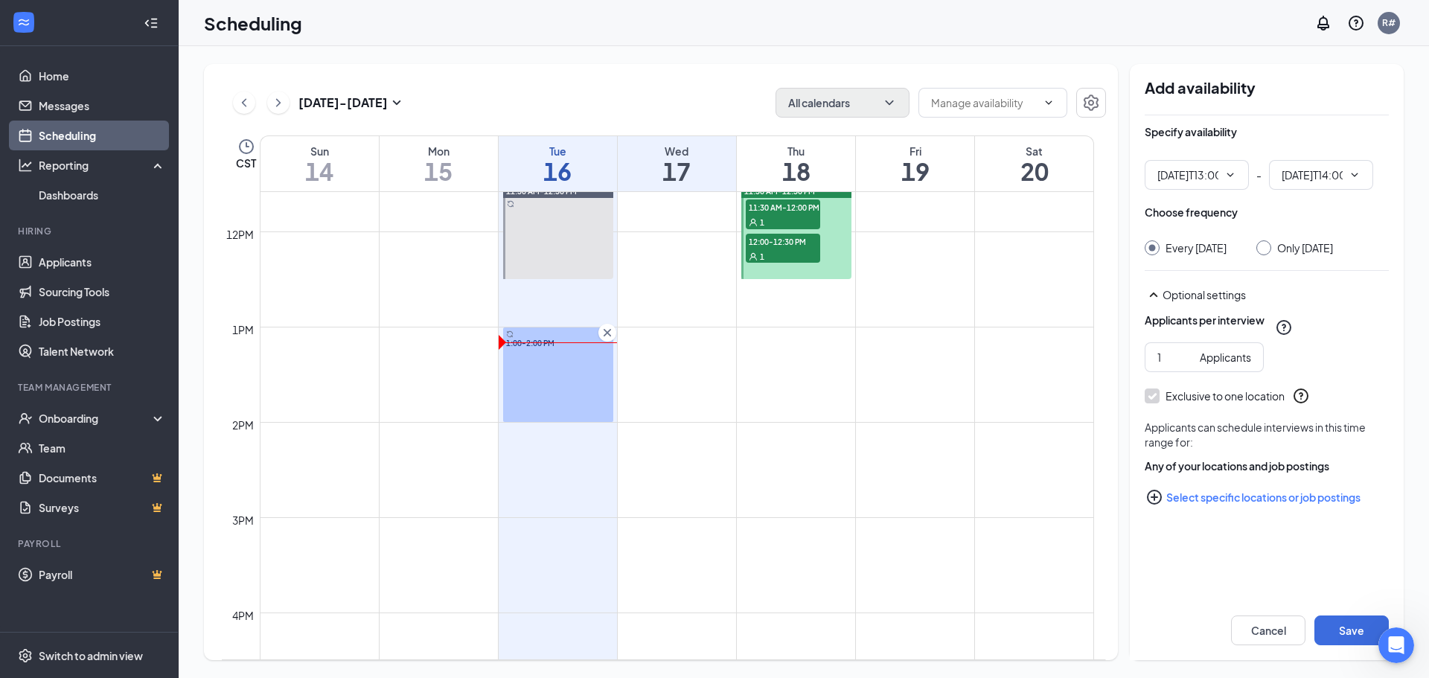
type input "01:00 PM"
type input "02:00 PM"
click at [668, 346] on td at bounding box center [677, 339] width 835 height 24
drag, startPoint x: 502, startPoint y: 342, endPoint x: 680, endPoint y: 356, distance: 179.2
click at [680, 356] on div "12am 1am 2am 3am 4am 5am 6am 7am 8am 9am 10am 11am 12pm 1pm 2pm 3pm 4pm 5pm 6pm…" at bounding box center [658, 231] width 873 height 2287
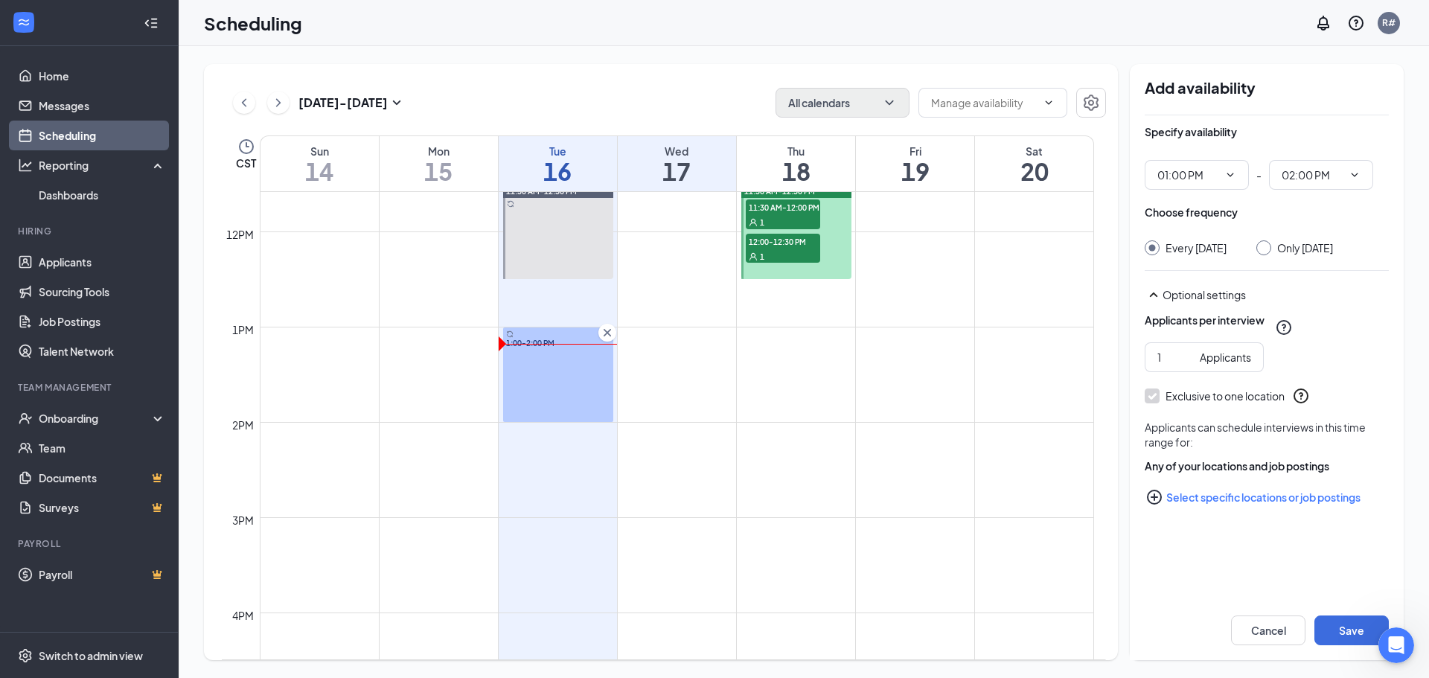
click at [605, 332] on icon "Cross" at bounding box center [607, 332] width 15 height 15
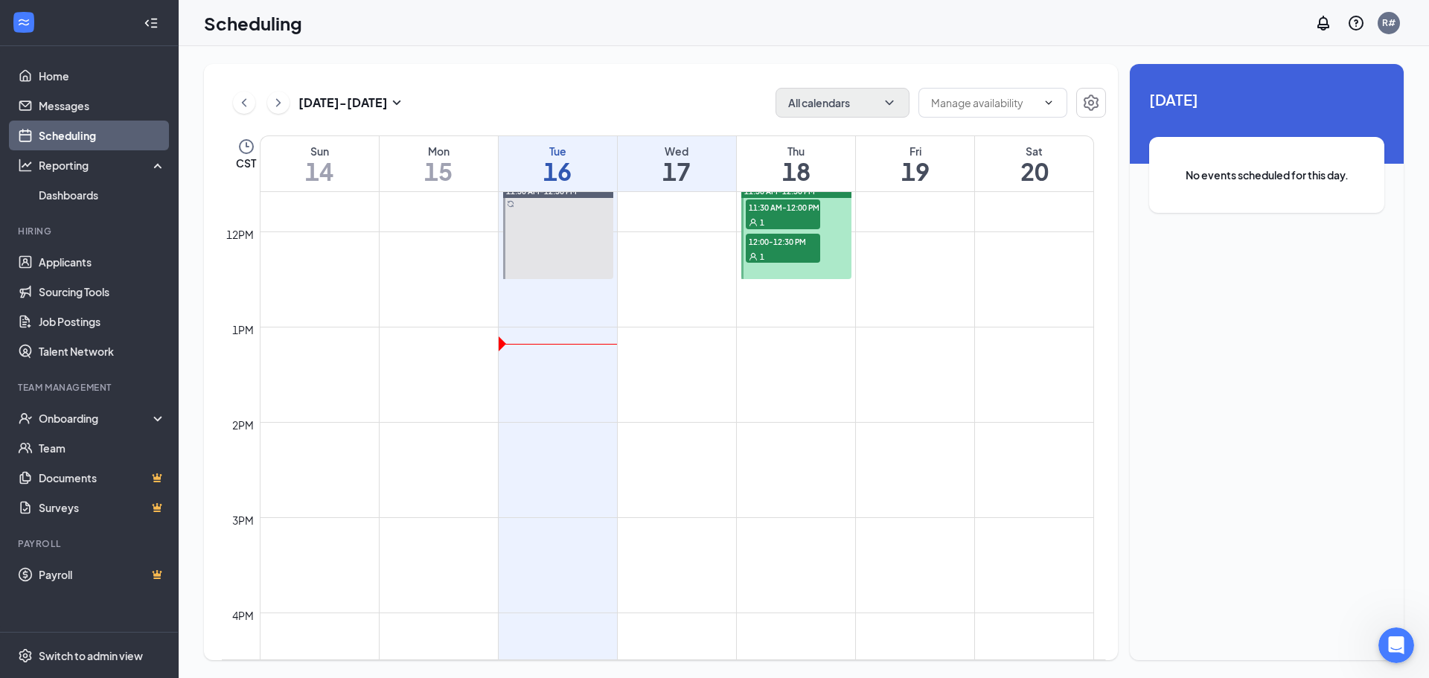
click at [656, 341] on td at bounding box center [677, 339] width 835 height 24
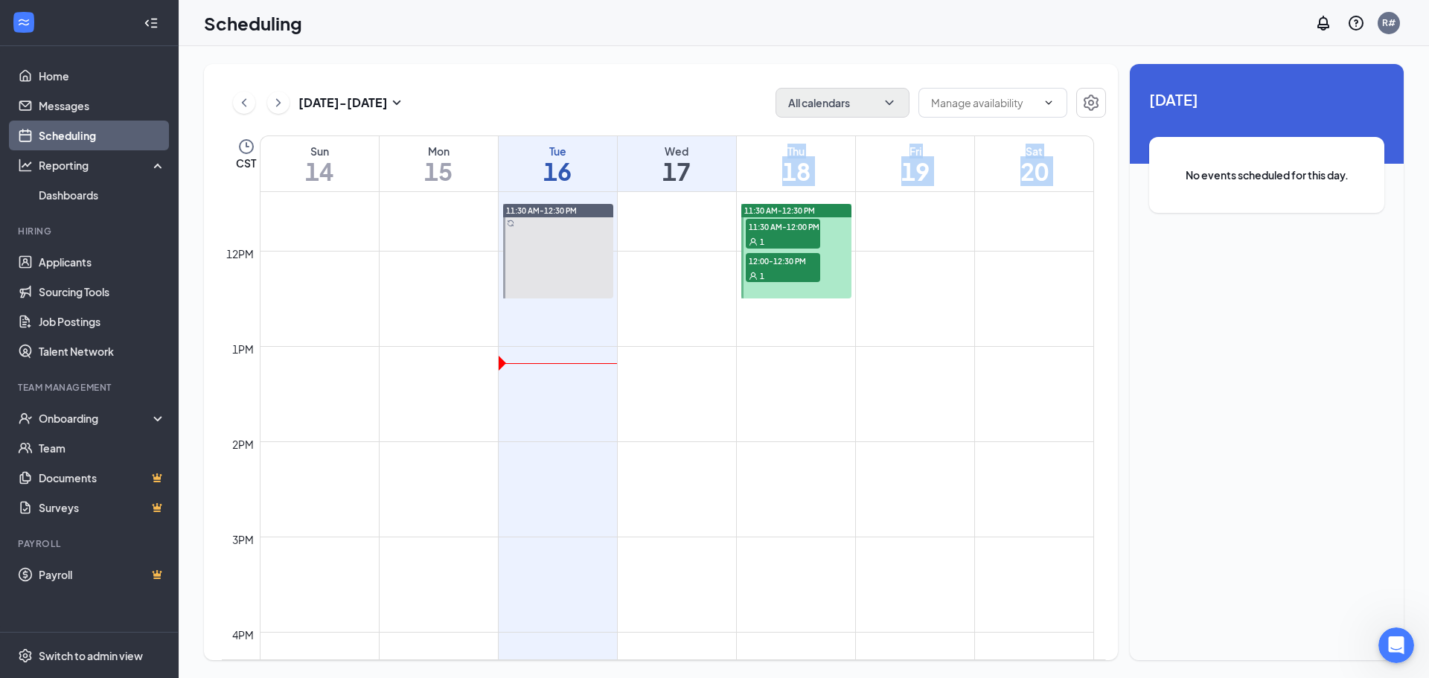
drag, startPoint x: 686, startPoint y: 185, endPoint x: 693, endPoint y: 212, distance: 28.3
click at [693, 212] on table "Sun 14 Mon 15 Tue 16 Wed 17 Thu 18 Fri 19 Sat 20 12am 1am 2am 3am 4am 5am 6am 7…" at bounding box center [664, 397] width 884 height 525
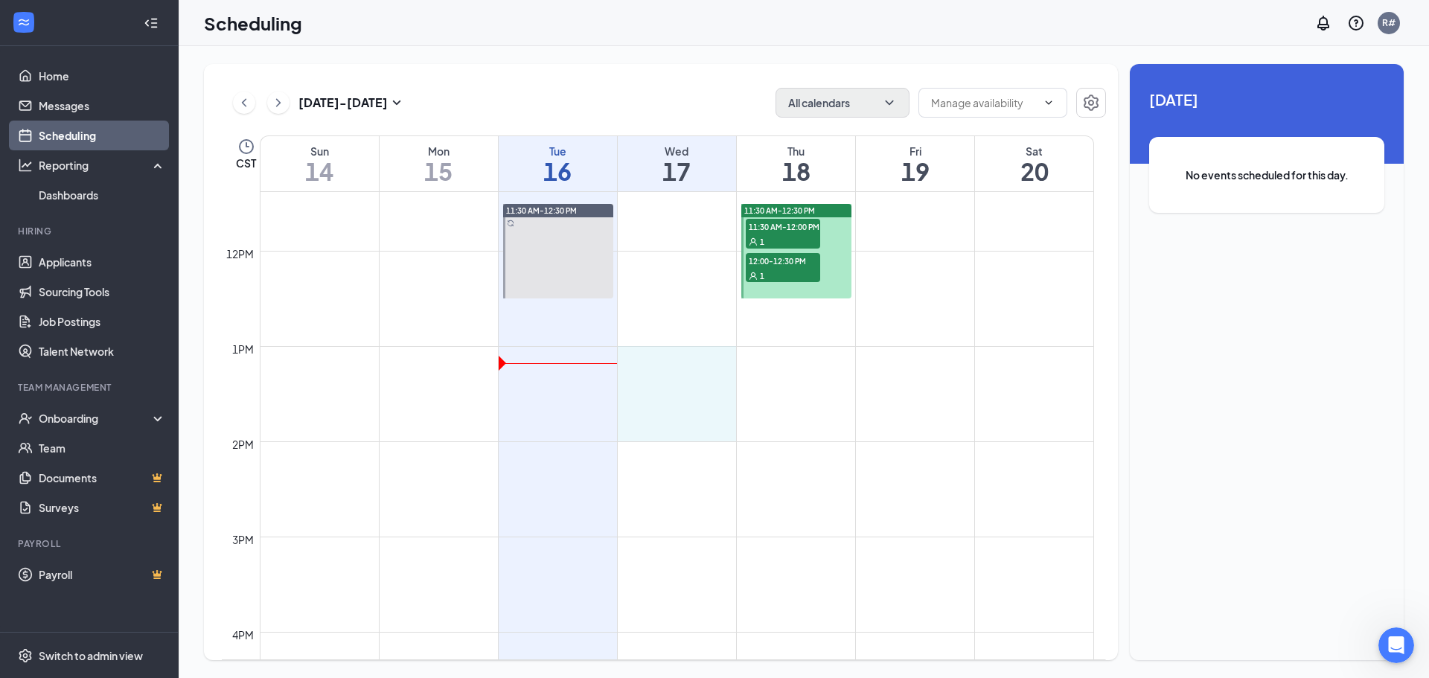
drag, startPoint x: 621, startPoint y: 348, endPoint x: 699, endPoint y: 433, distance: 115.9
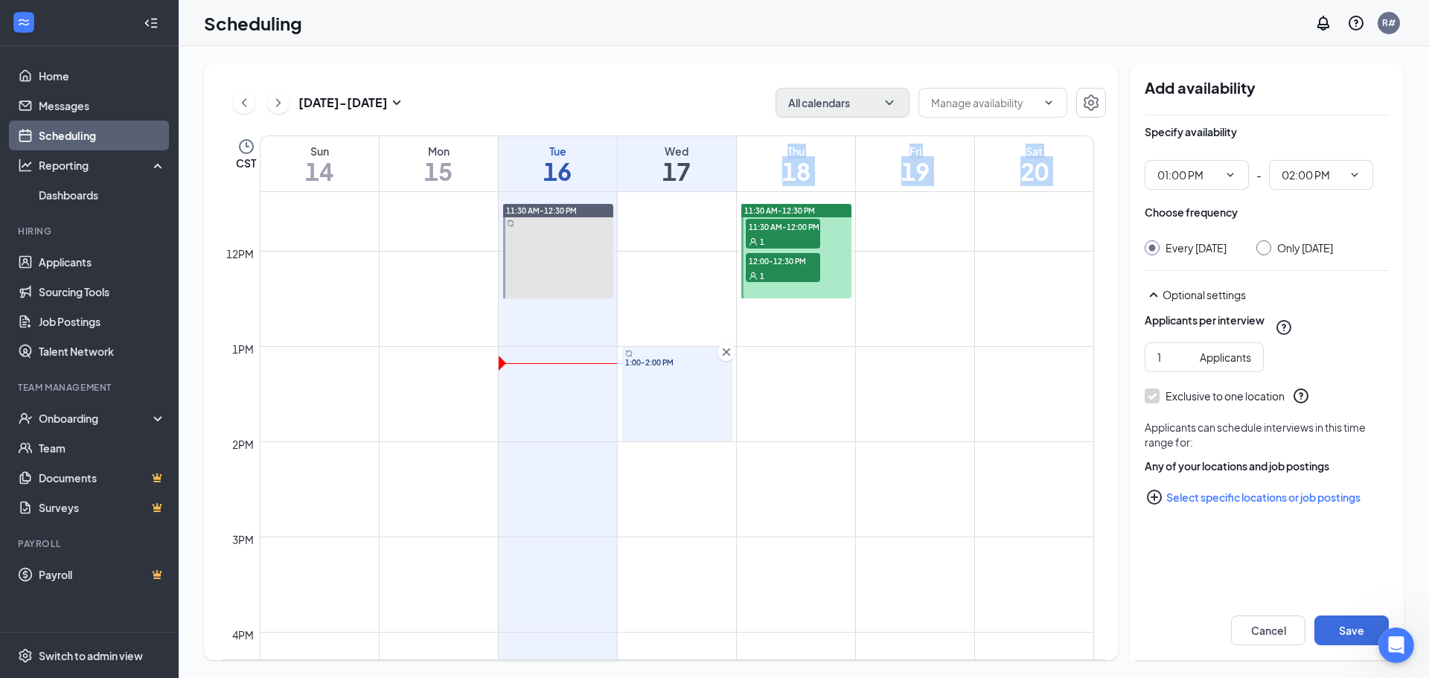
type input "01:00 PM"
type input "02:00 PM"
click at [1267, 249] on input "Only [DATE]" at bounding box center [1262, 245] width 10 height 10
radio input "true"
radio input "false"
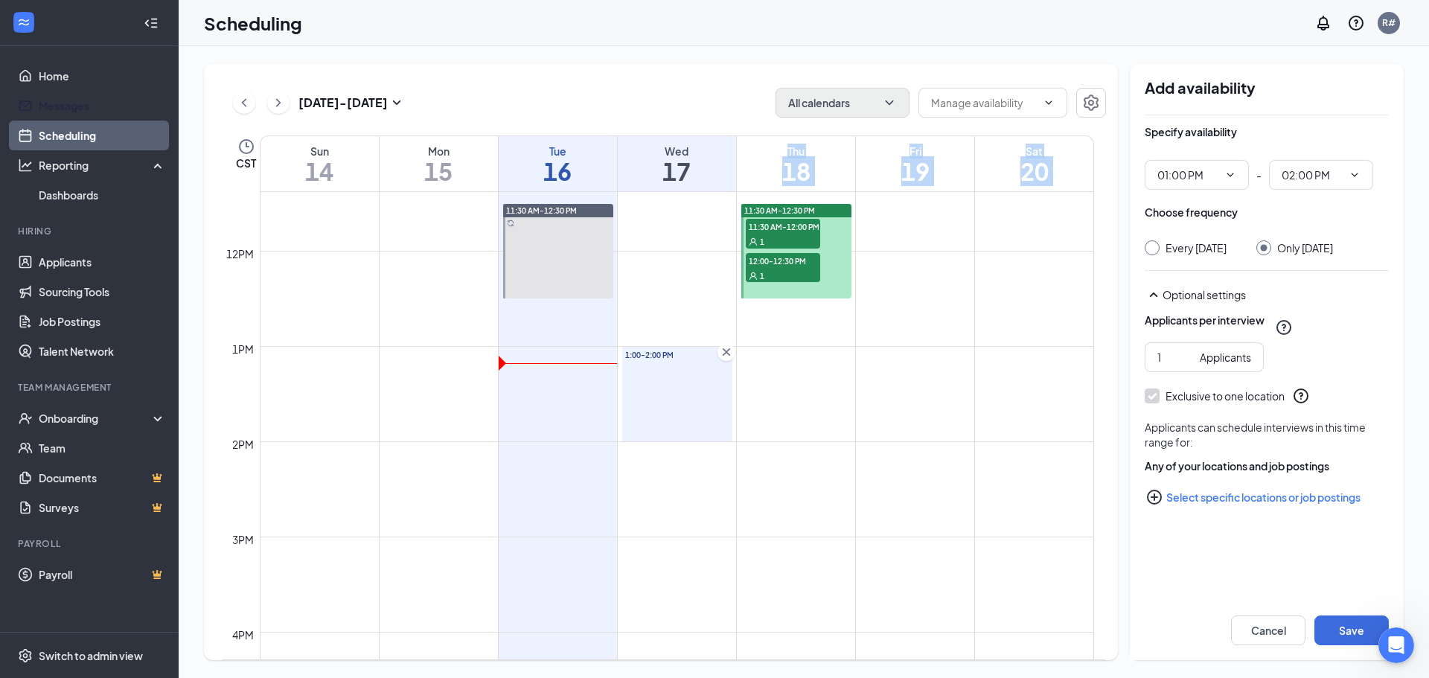
drag, startPoint x: 95, startPoint y: 109, endPoint x: 572, endPoint y: 244, distance: 496.1
click at [95, 109] on link "Messages" at bounding box center [102, 106] width 127 height 30
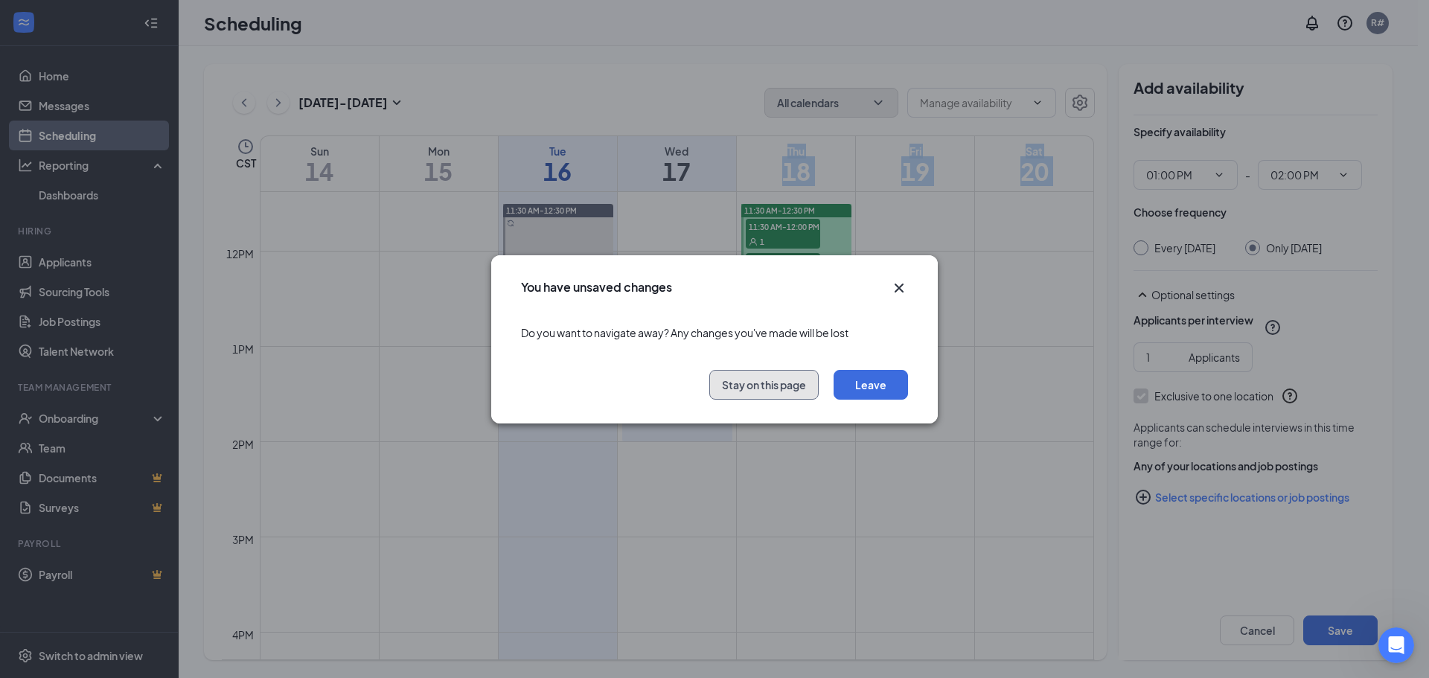
click at [748, 390] on button "Stay on this page" at bounding box center [764, 385] width 109 height 30
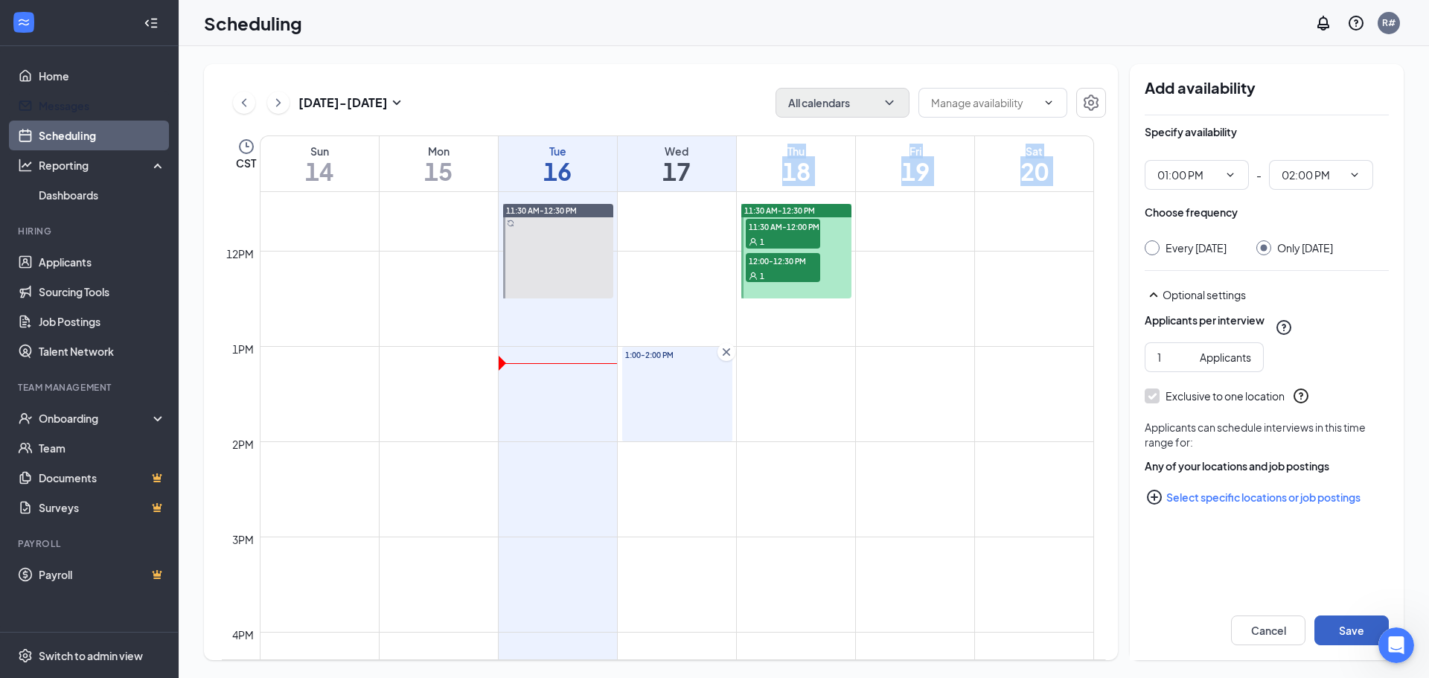
click at [1348, 628] on button "Save" at bounding box center [1352, 631] width 74 height 30
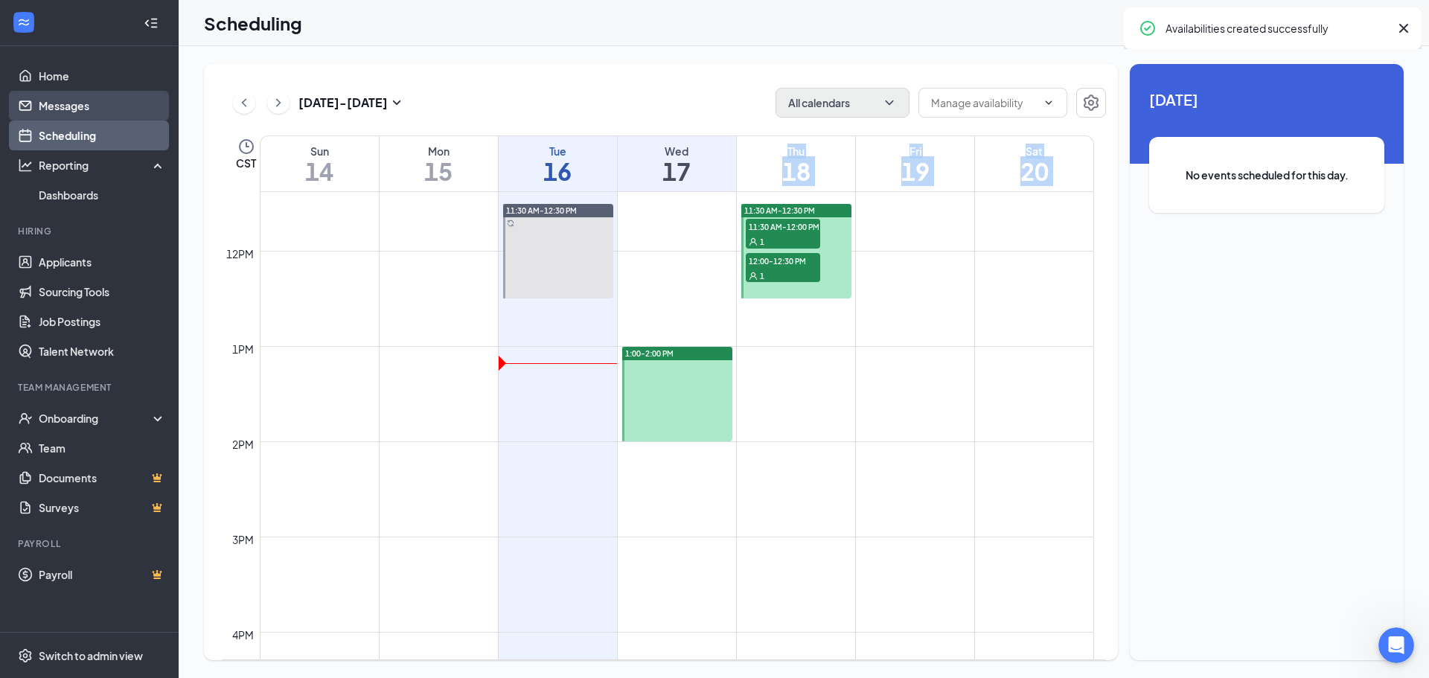
click at [69, 105] on link "Messages" at bounding box center [102, 106] width 127 height 30
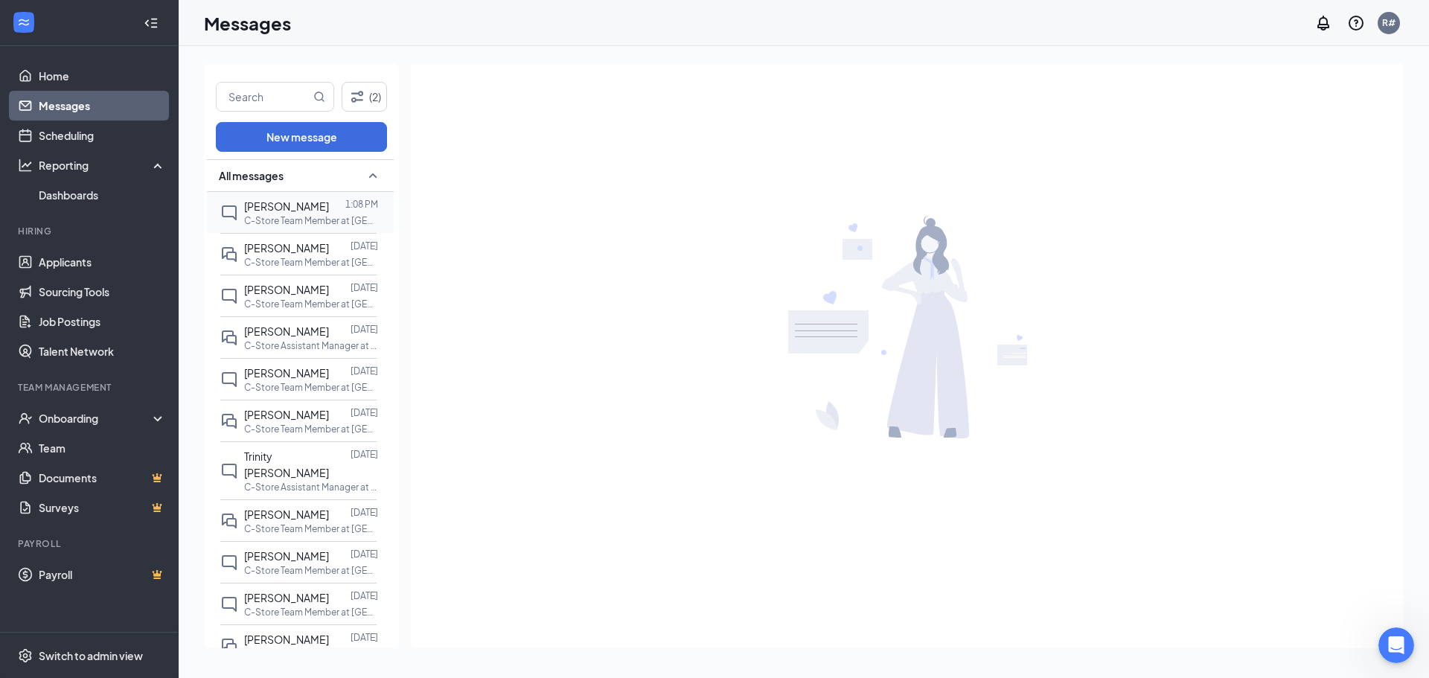
click at [320, 215] on p "C-Store Team Member at [GEOGRAPHIC_DATA] - Refuel 1308" at bounding box center [311, 220] width 134 height 13
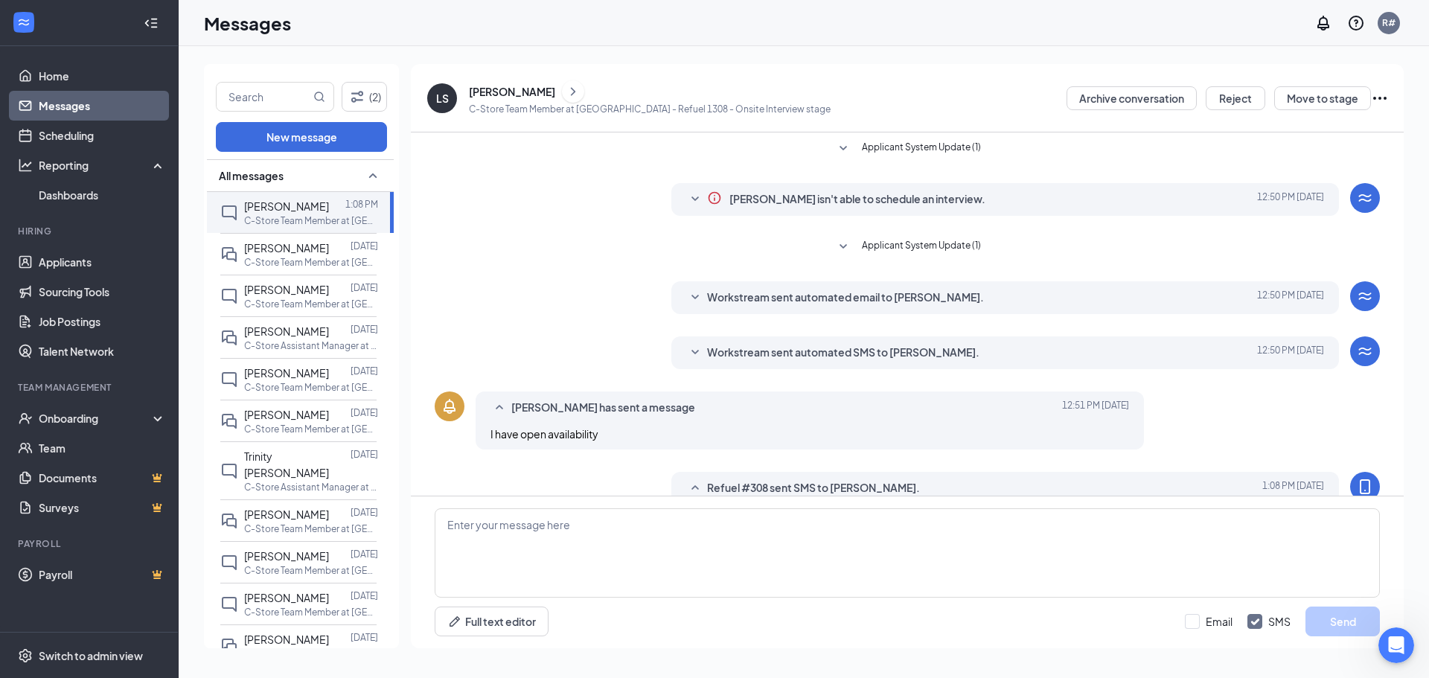
scroll to position [49, 0]
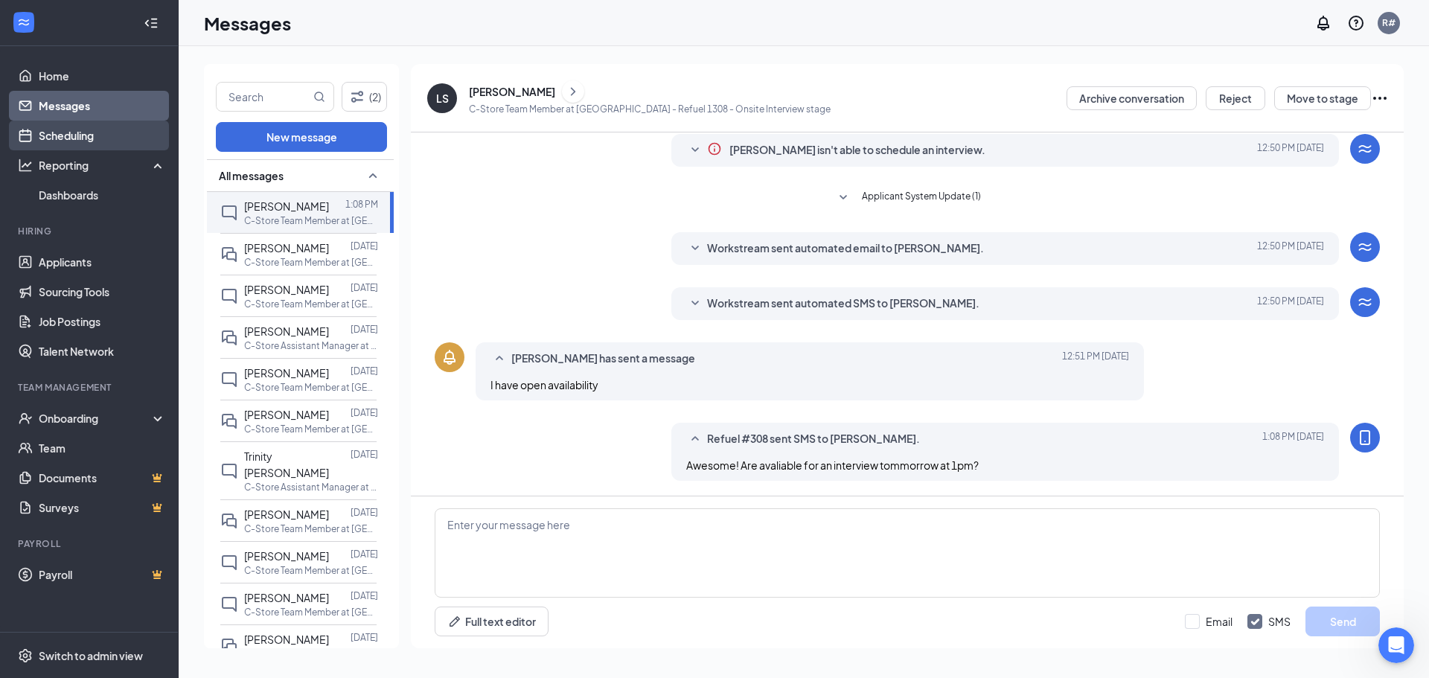
click at [92, 138] on link "Scheduling" at bounding box center [102, 136] width 127 height 30
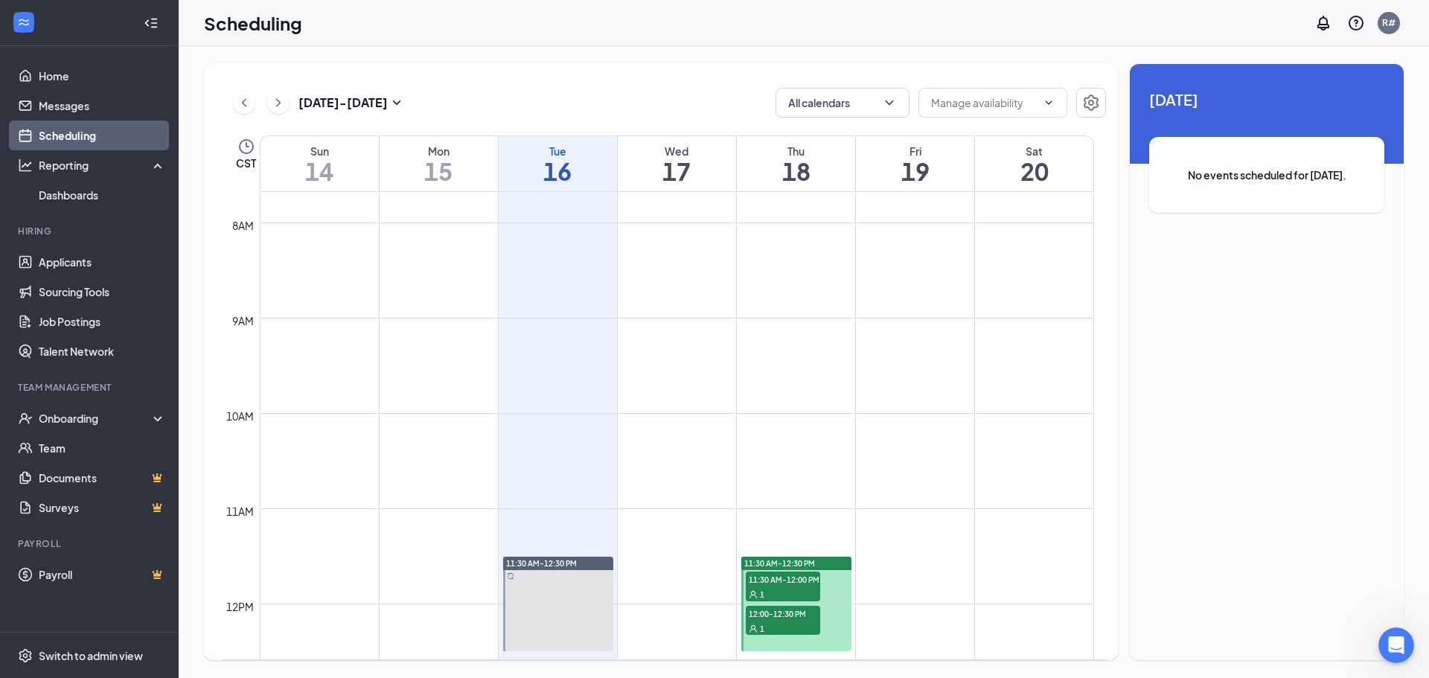
scroll to position [955, 0]
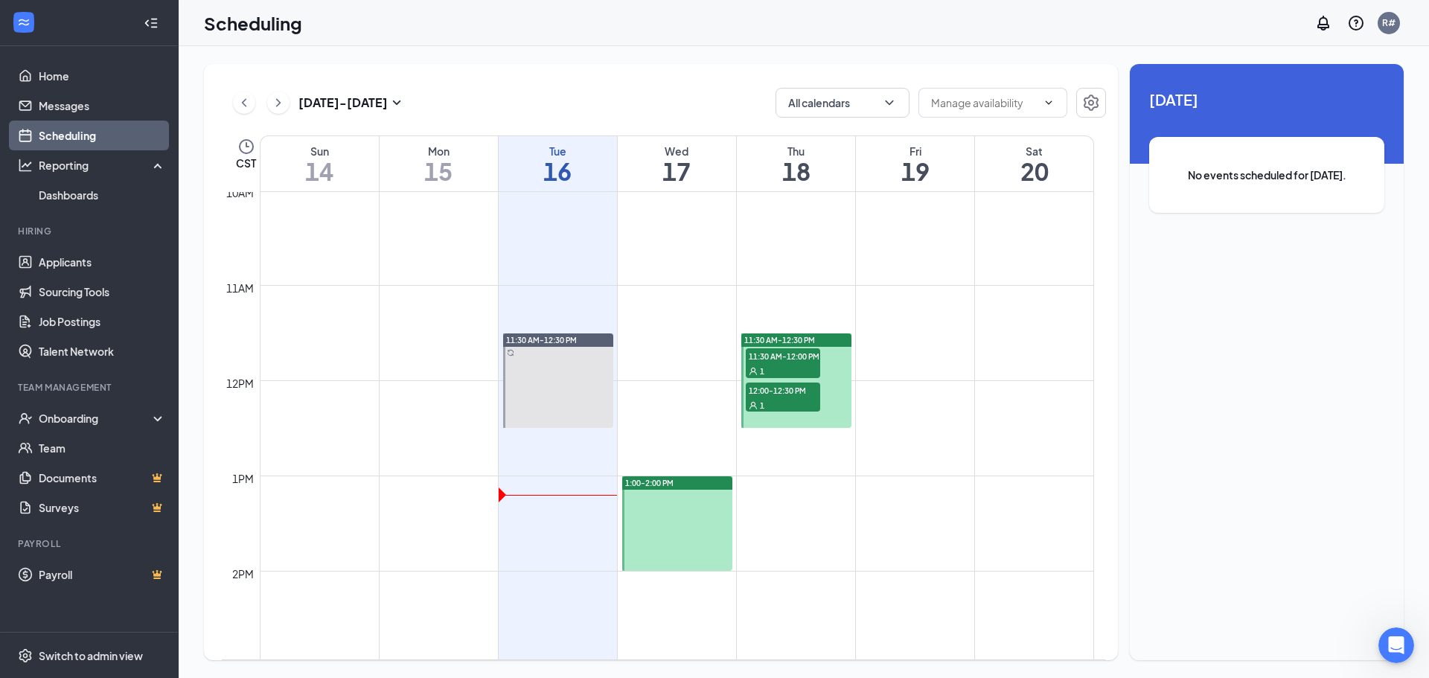
click at [695, 507] on div at bounding box center [677, 523] width 110 height 95
